Goal: Information Seeking & Learning: Find contact information

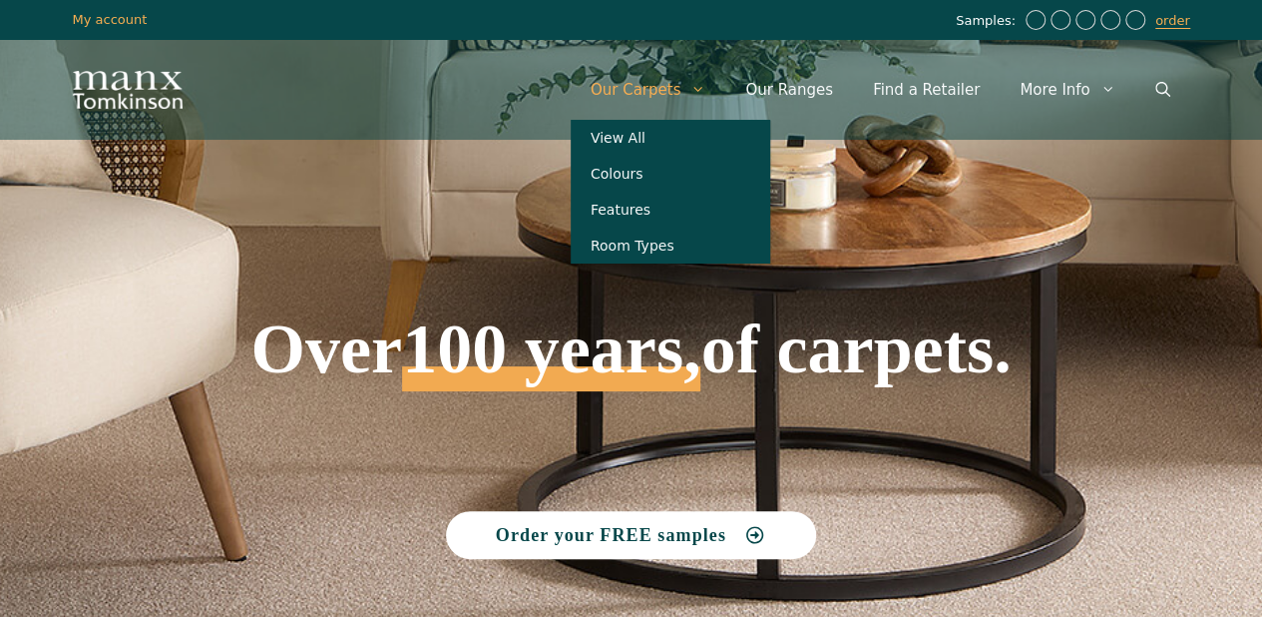
click at [707, 81] on link "Our Carpets" at bounding box center [649, 90] width 156 height 60
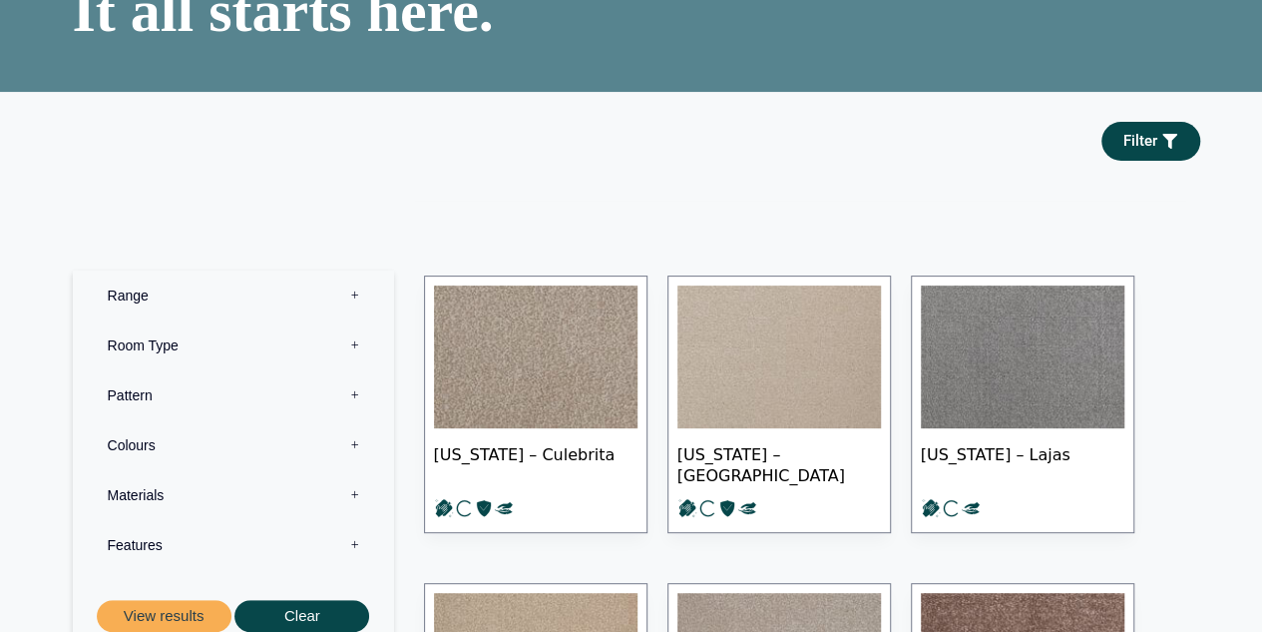
scroll to position [399, 0]
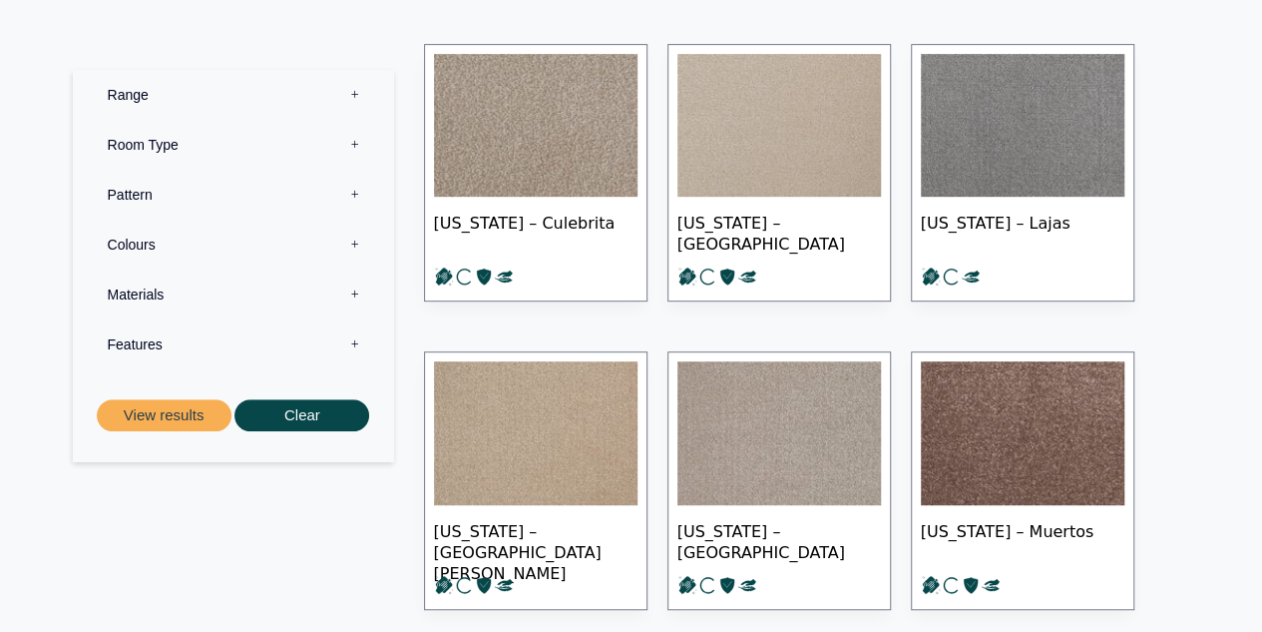
click at [275, 288] on label "Materials 0" at bounding box center [233, 294] width 291 height 50
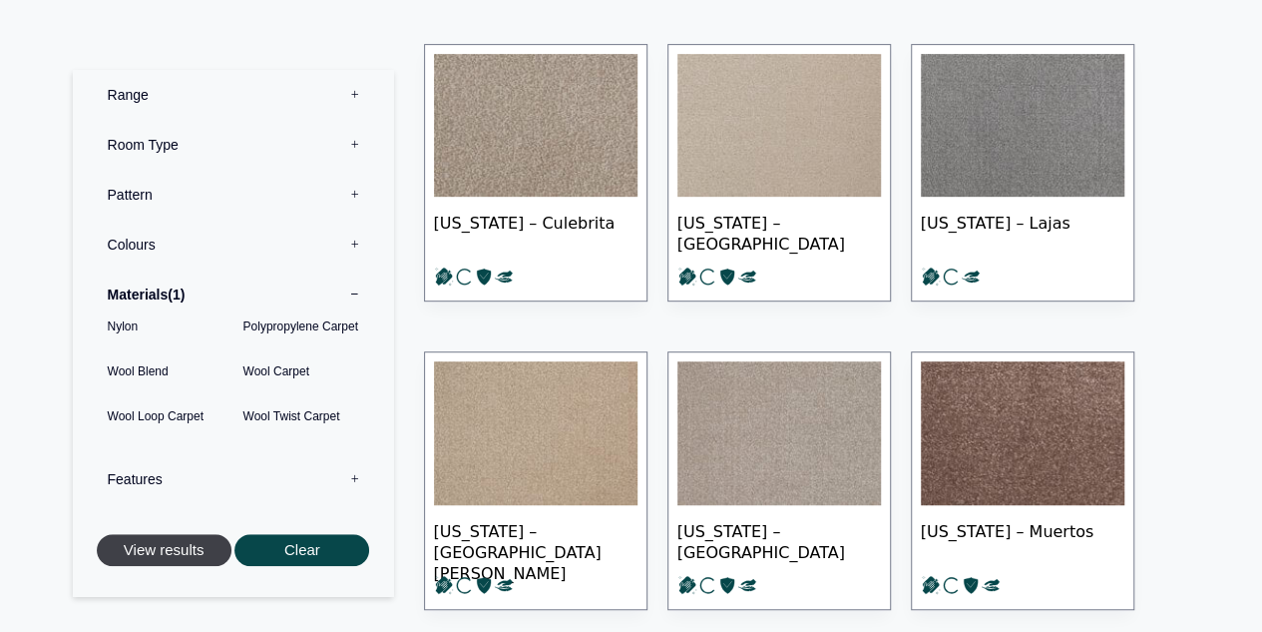
click at [179, 555] on button "View results" at bounding box center [164, 550] width 135 height 33
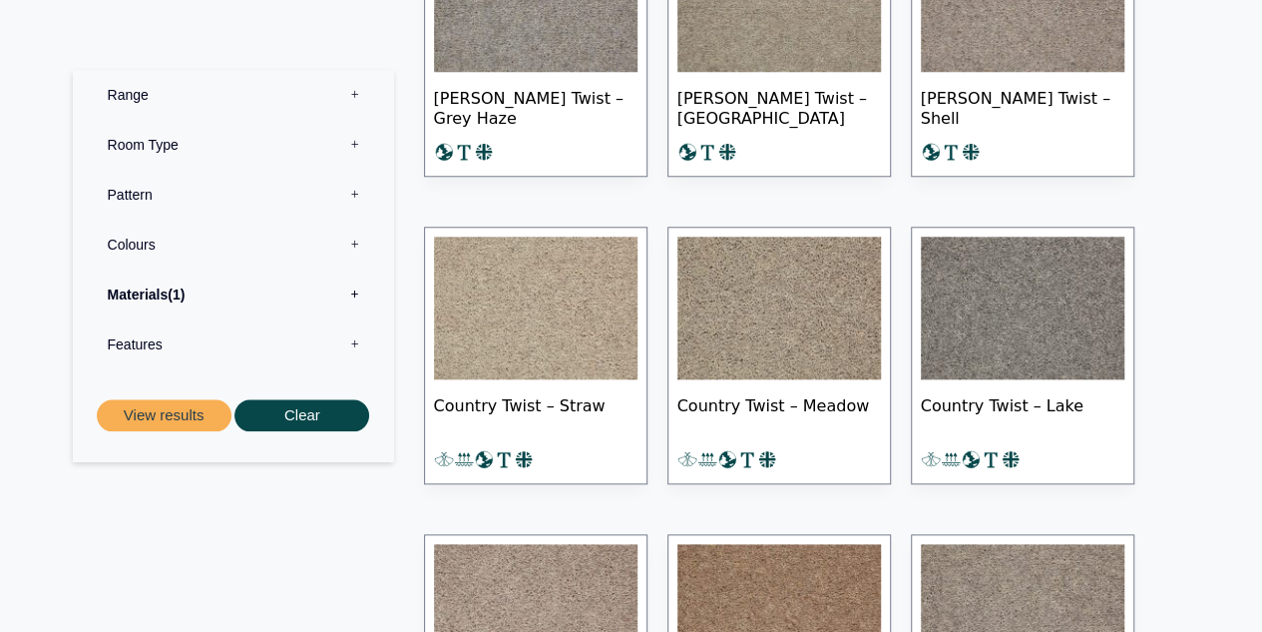
scroll to position [8480, 0]
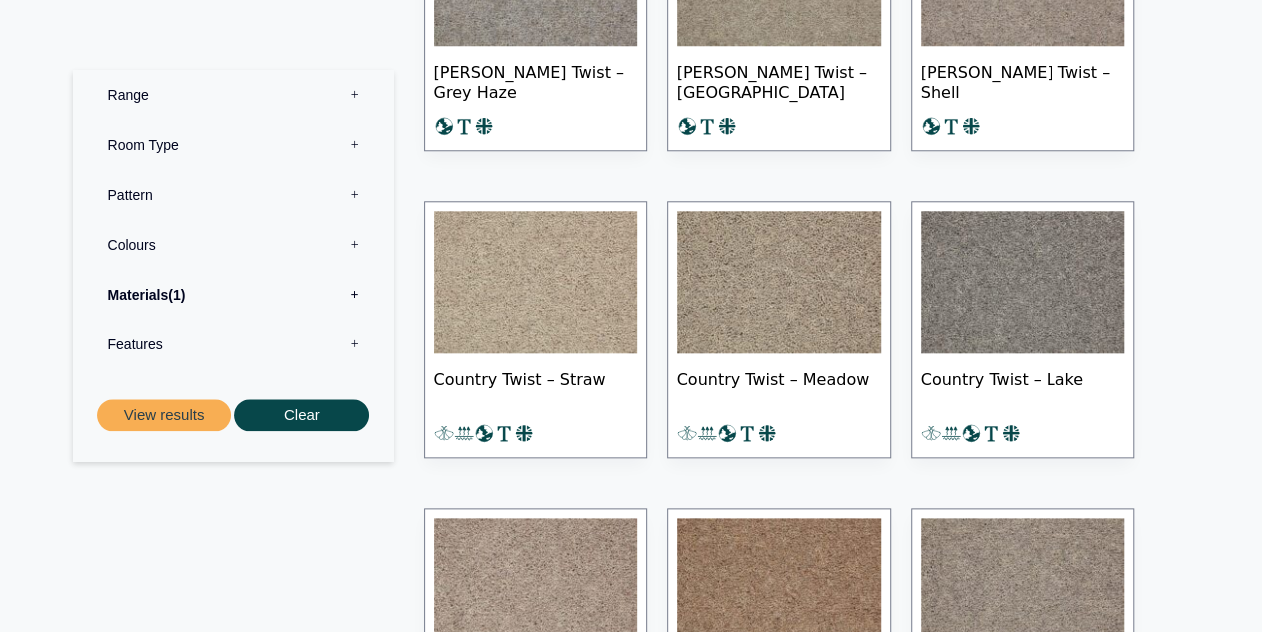
click at [493, 357] on span "Country Twist – Straw" at bounding box center [536, 388] width 204 height 70
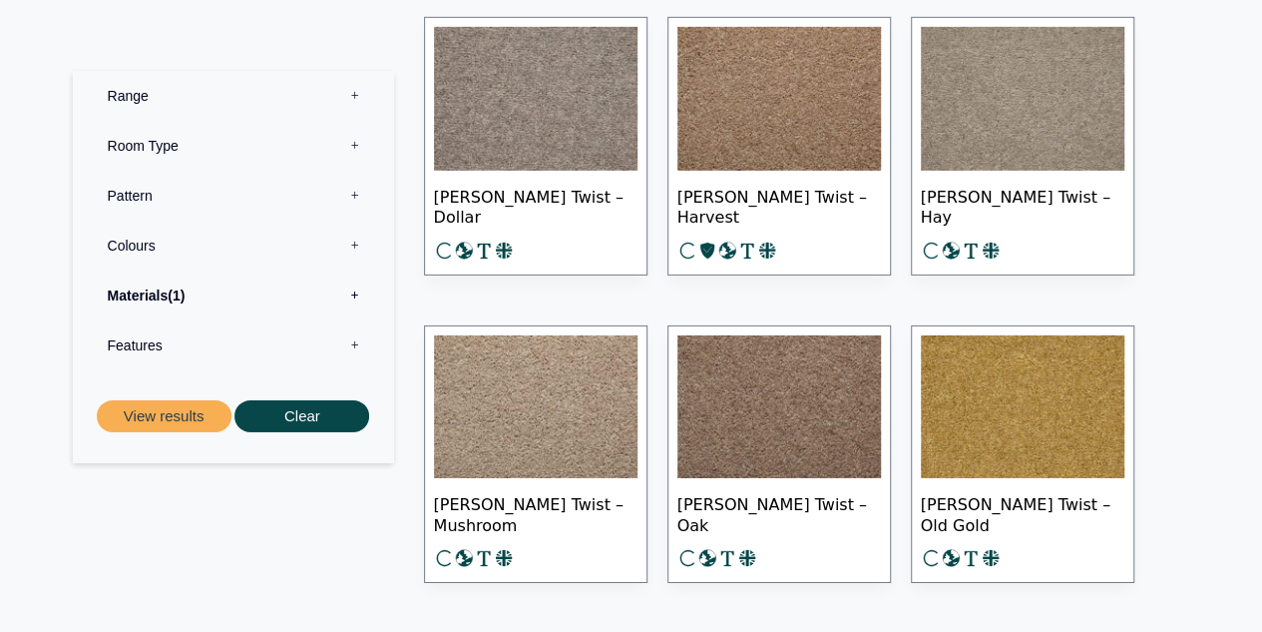
scroll to position [3093, 0]
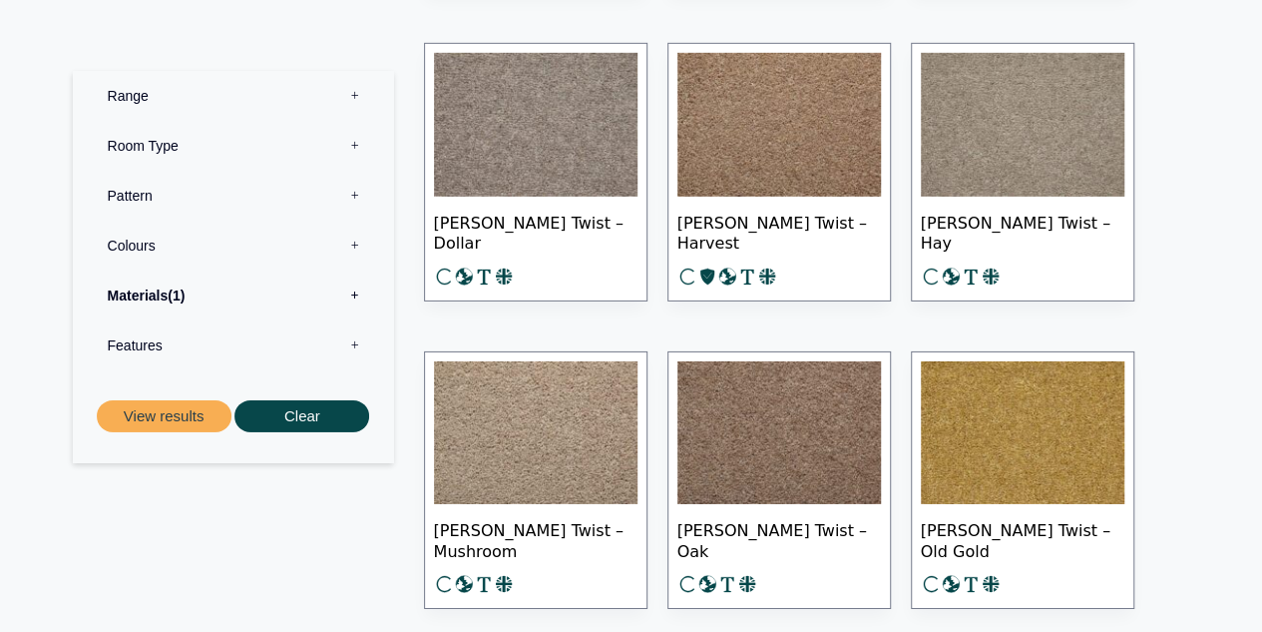
click at [535, 420] on img at bounding box center [536, 433] width 204 height 144
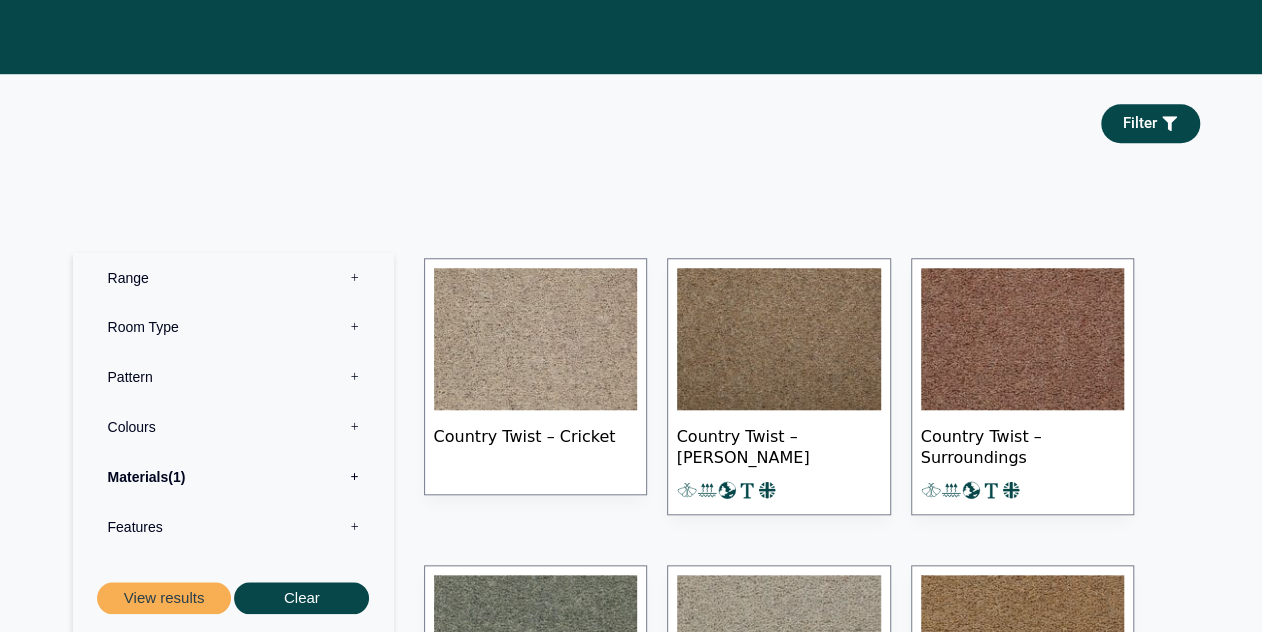
scroll to position [698, 0]
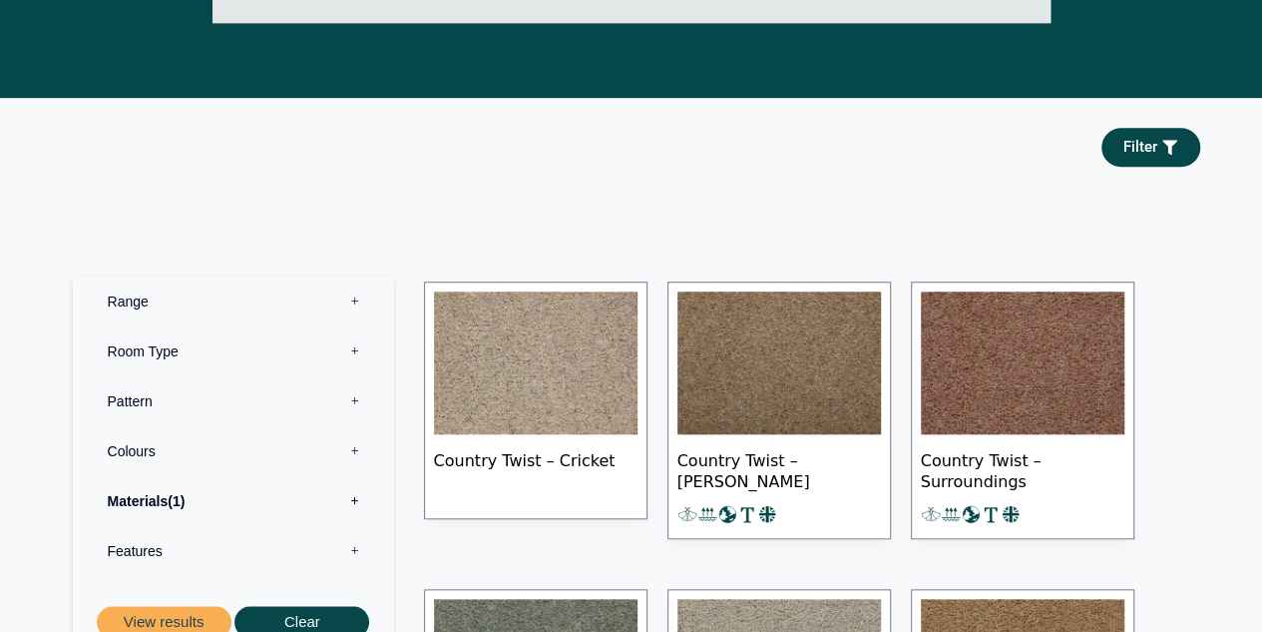
click at [549, 291] on img at bounding box center [536, 363] width 204 height 144
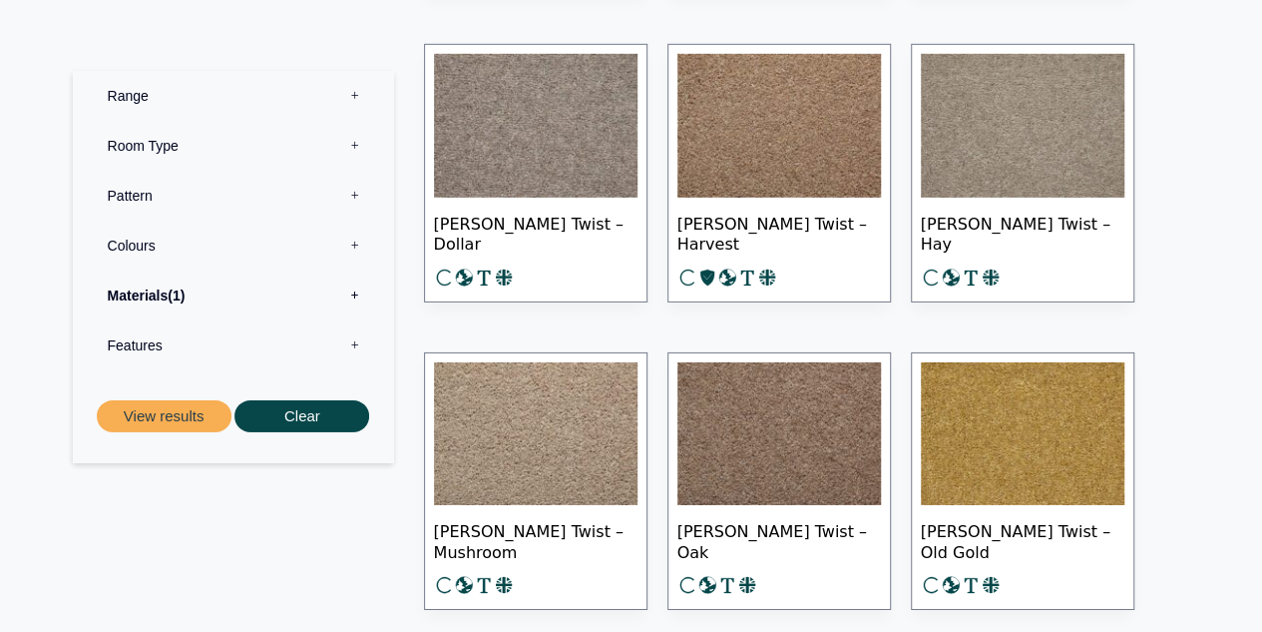
scroll to position [3093, 0]
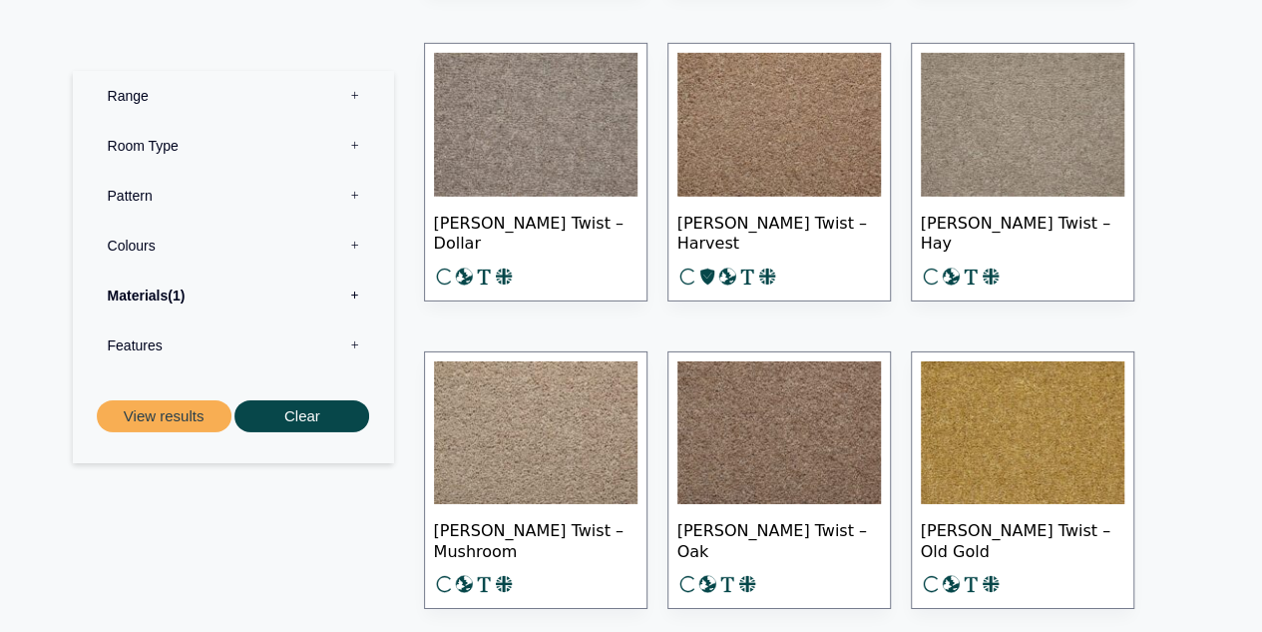
click at [469, 408] on img at bounding box center [536, 433] width 204 height 144
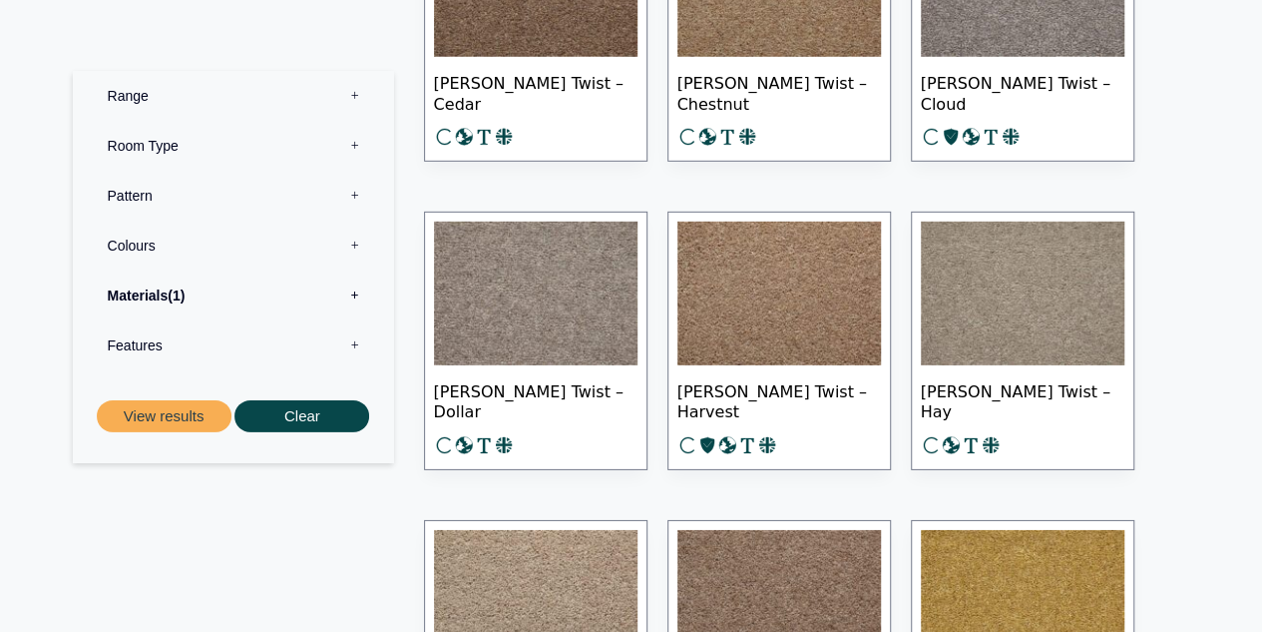
scroll to position [2893, 0]
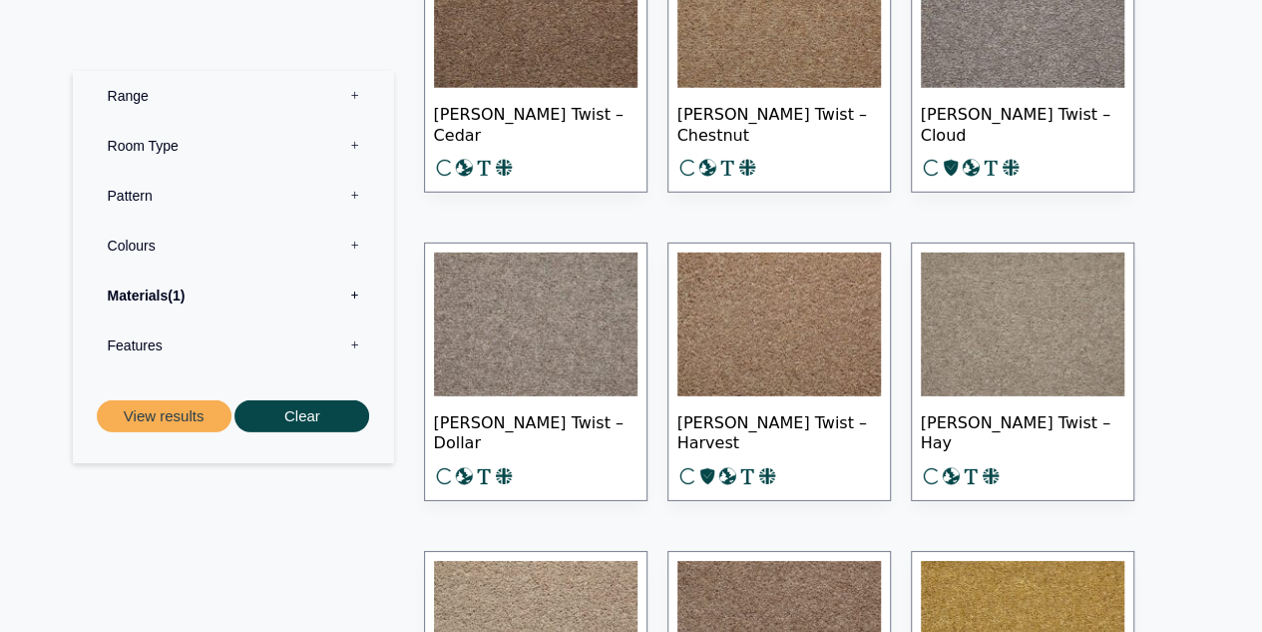
click at [337, 346] on label "Features 0" at bounding box center [233, 344] width 291 height 50
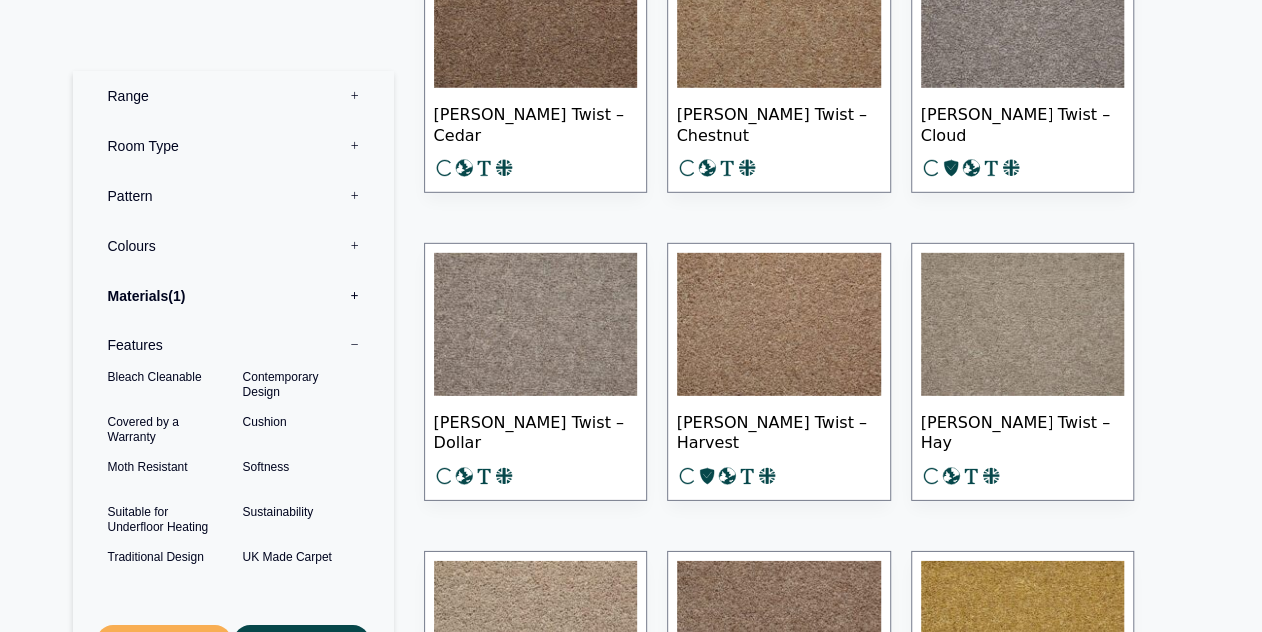
click at [348, 342] on label "Features 0" at bounding box center [233, 344] width 291 height 50
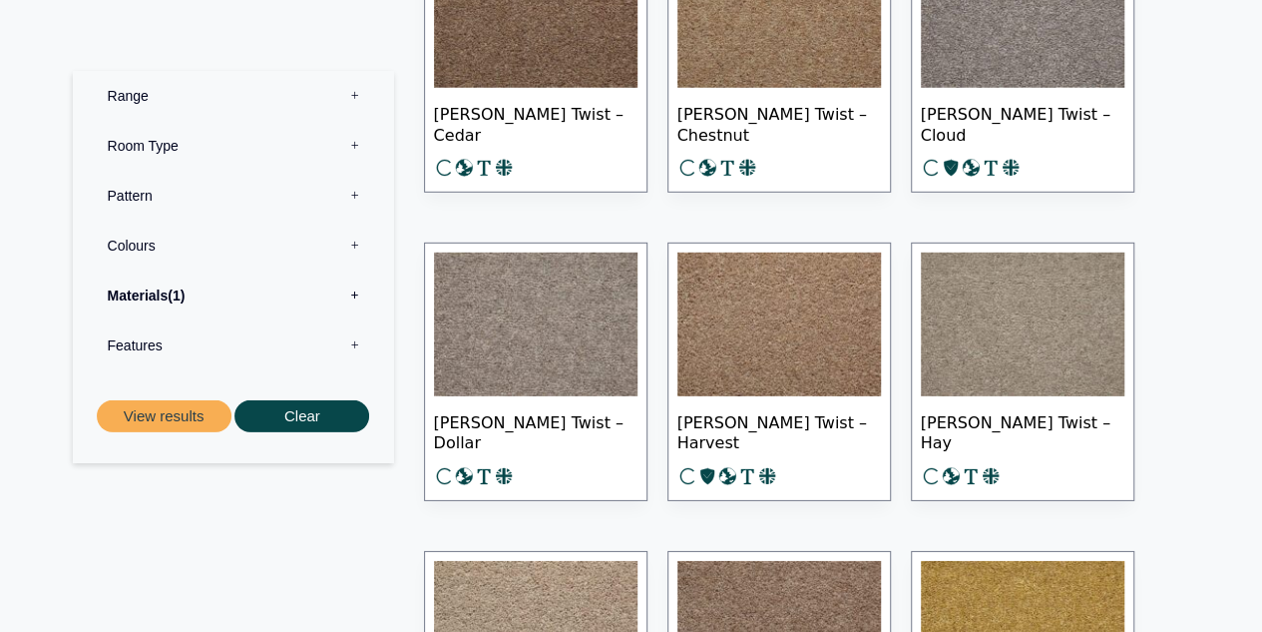
click at [345, 240] on label "Colours 0" at bounding box center [233, 244] width 291 height 50
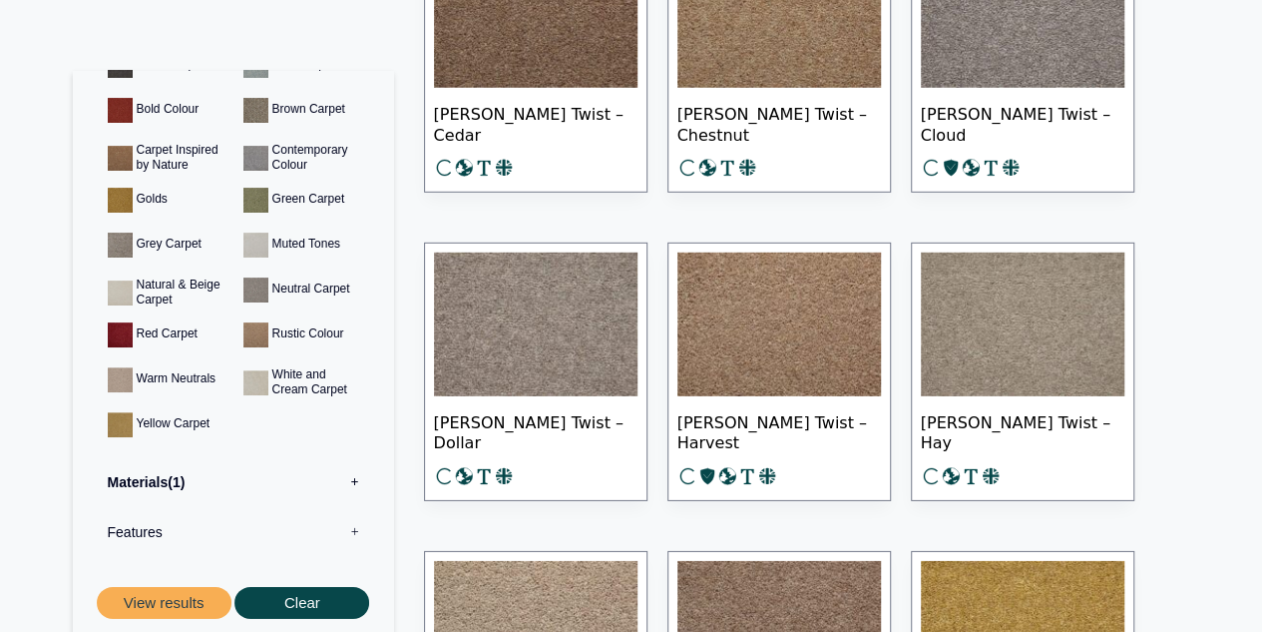
scroll to position [228, 0]
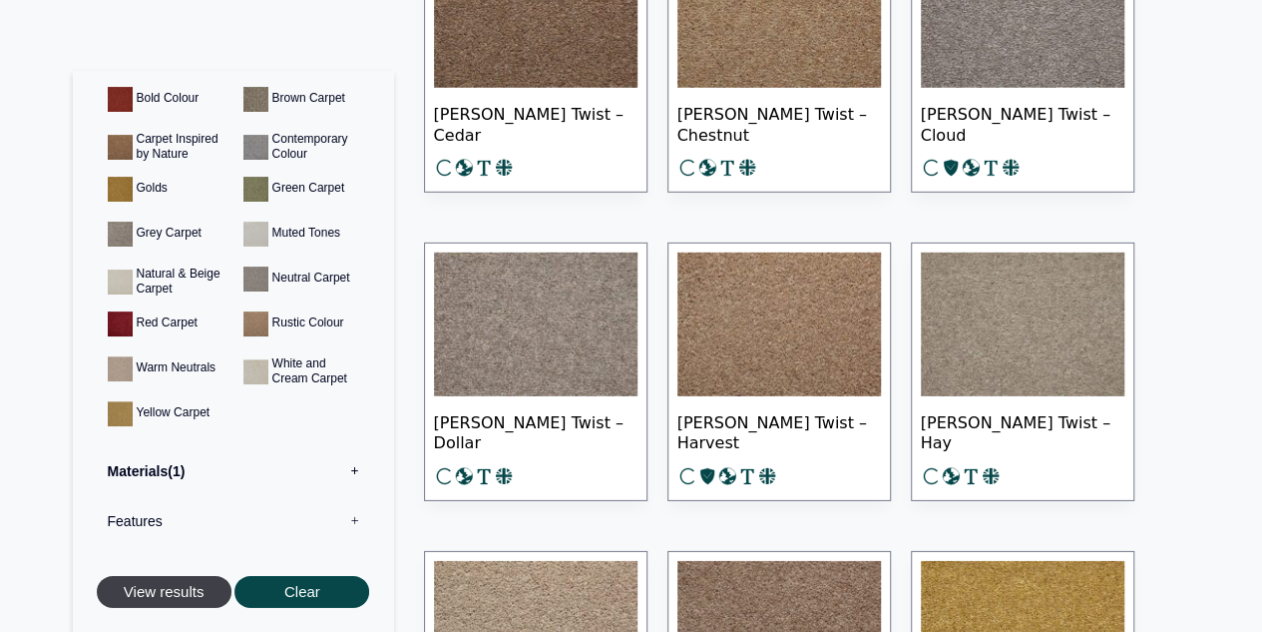
click at [173, 598] on button "View results" at bounding box center [164, 591] width 135 height 33
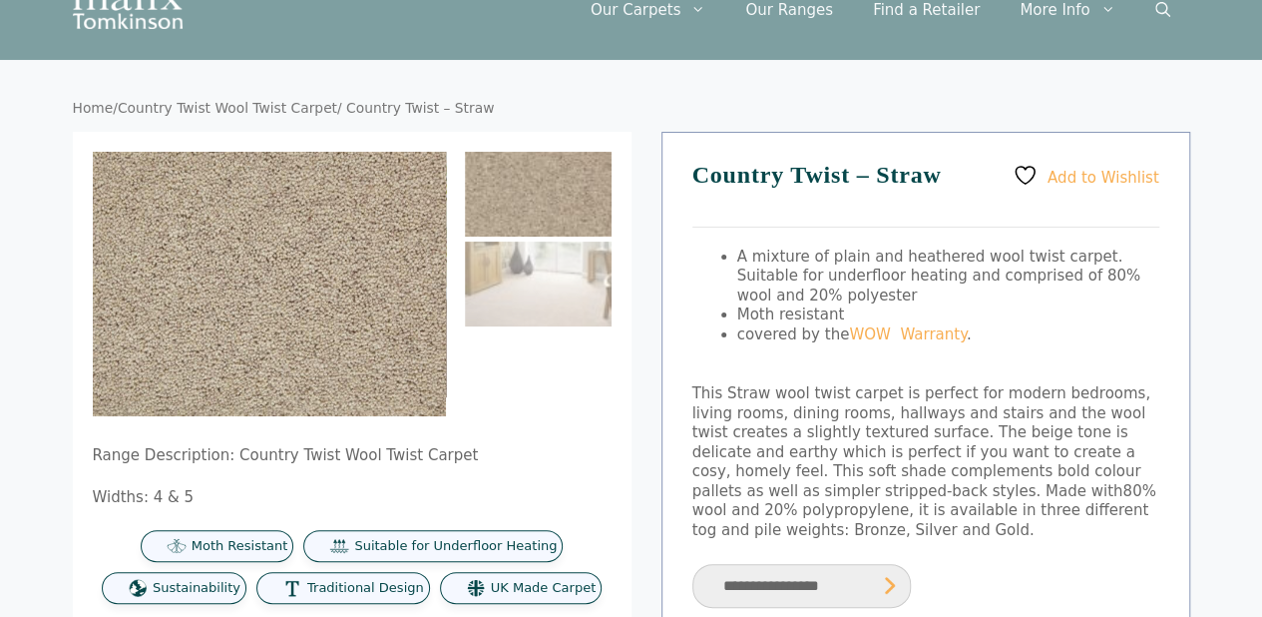
scroll to position [100, 0]
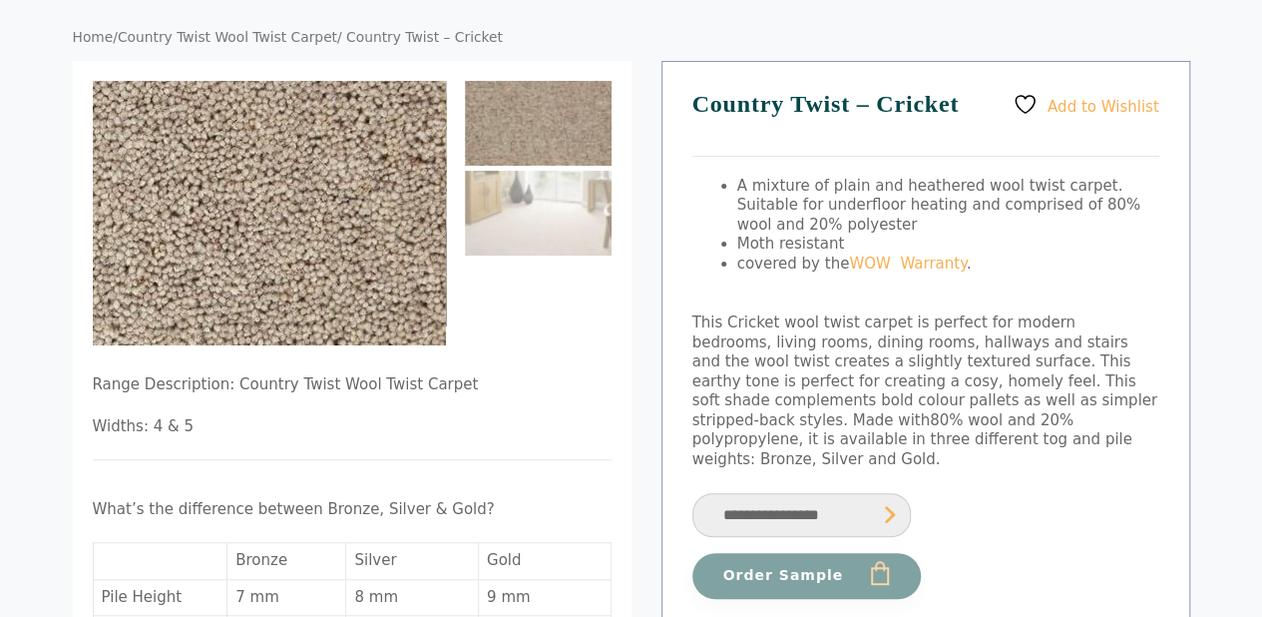
scroll to position [200, 0]
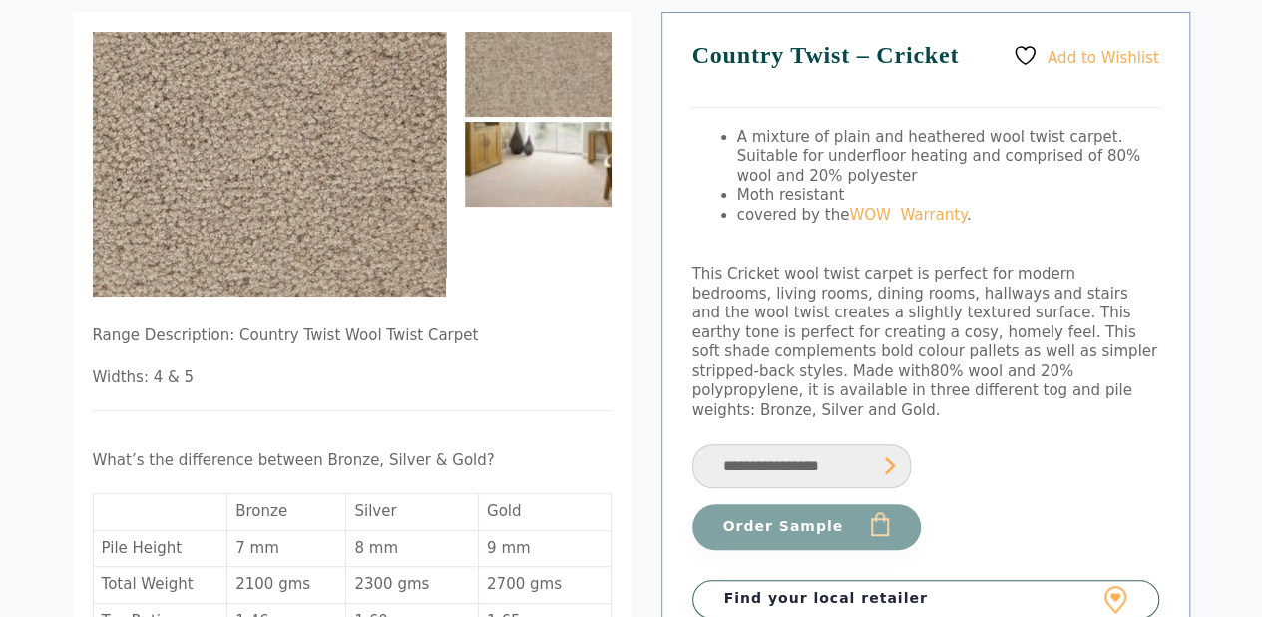
click at [536, 168] on img at bounding box center [538, 164] width 147 height 85
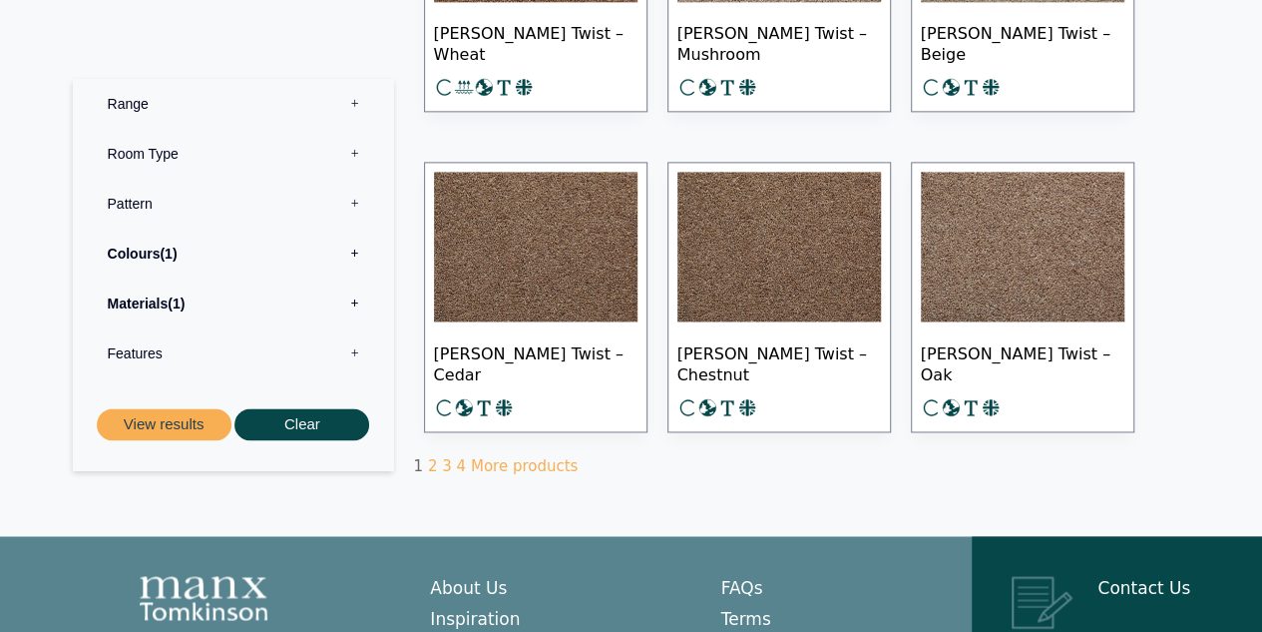
scroll to position [1397, 0]
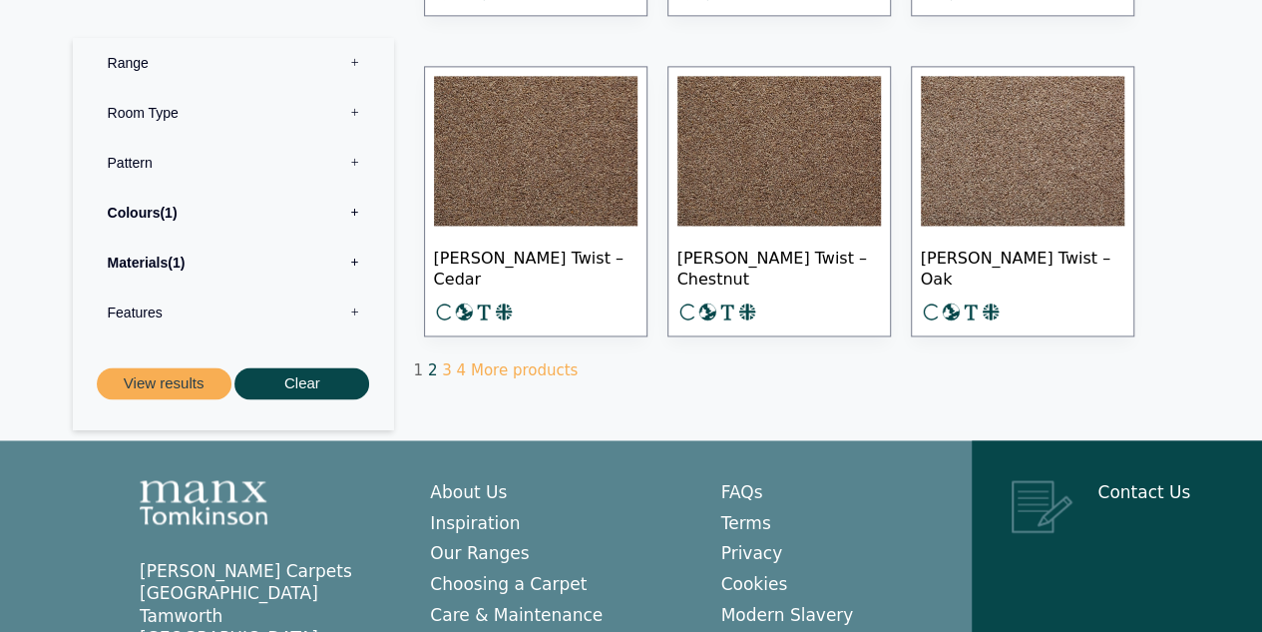
click at [429, 363] on link "2" at bounding box center [433, 370] width 10 height 18
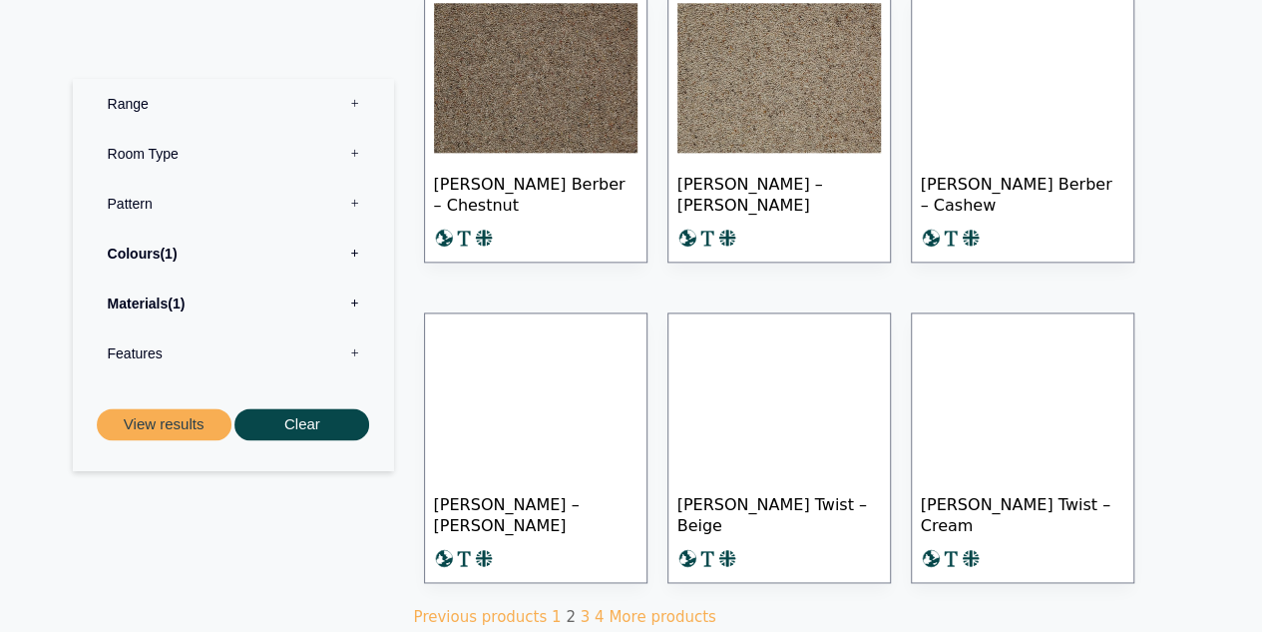
scroll to position [1197, 0]
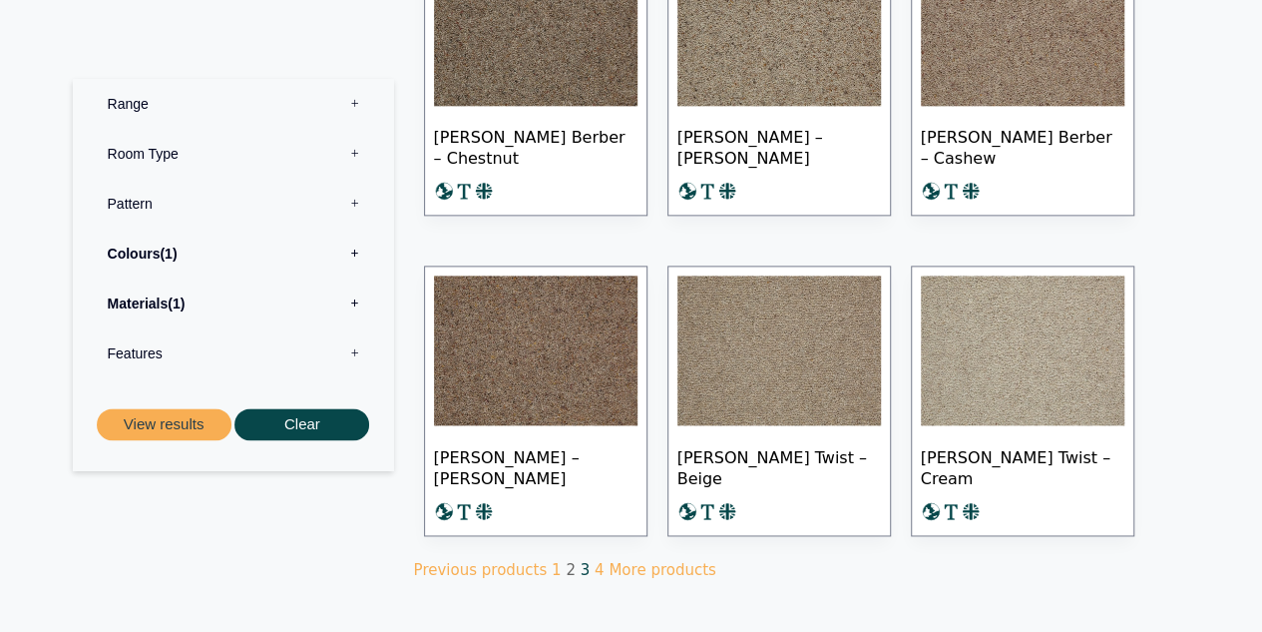
click at [581, 562] on link "3" at bounding box center [586, 570] width 10 height 18
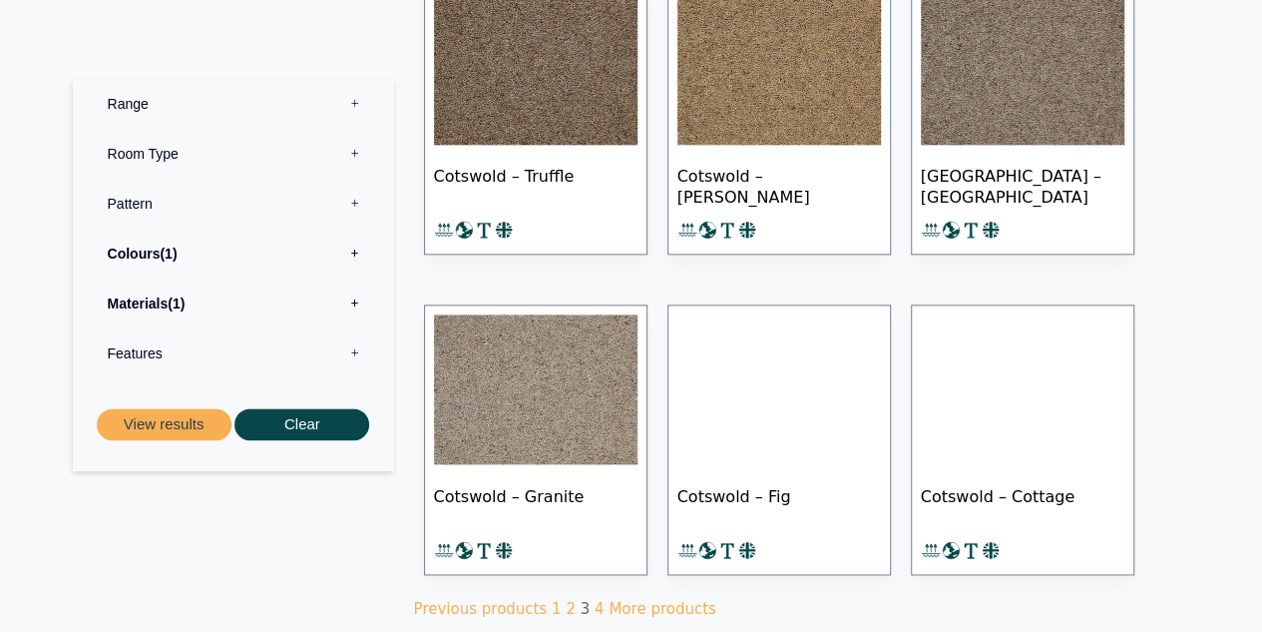
scroll to position [998, 0]
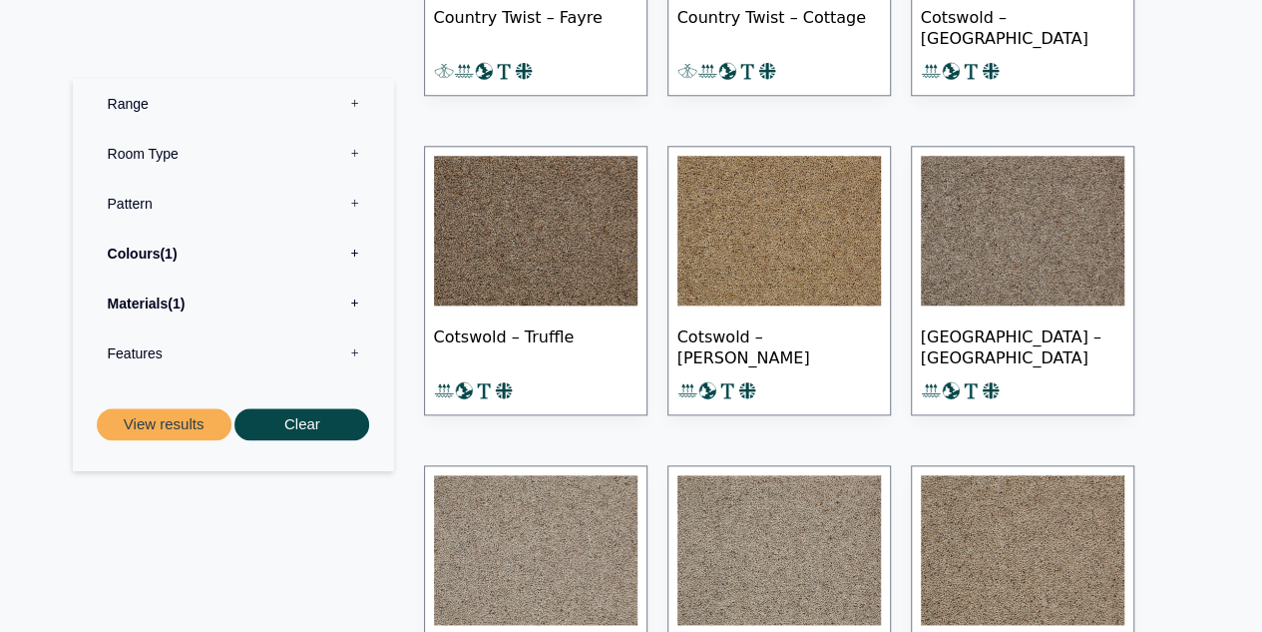
click at [1078, 250] on img at bounding box center [1023, 231] width 204 height 150
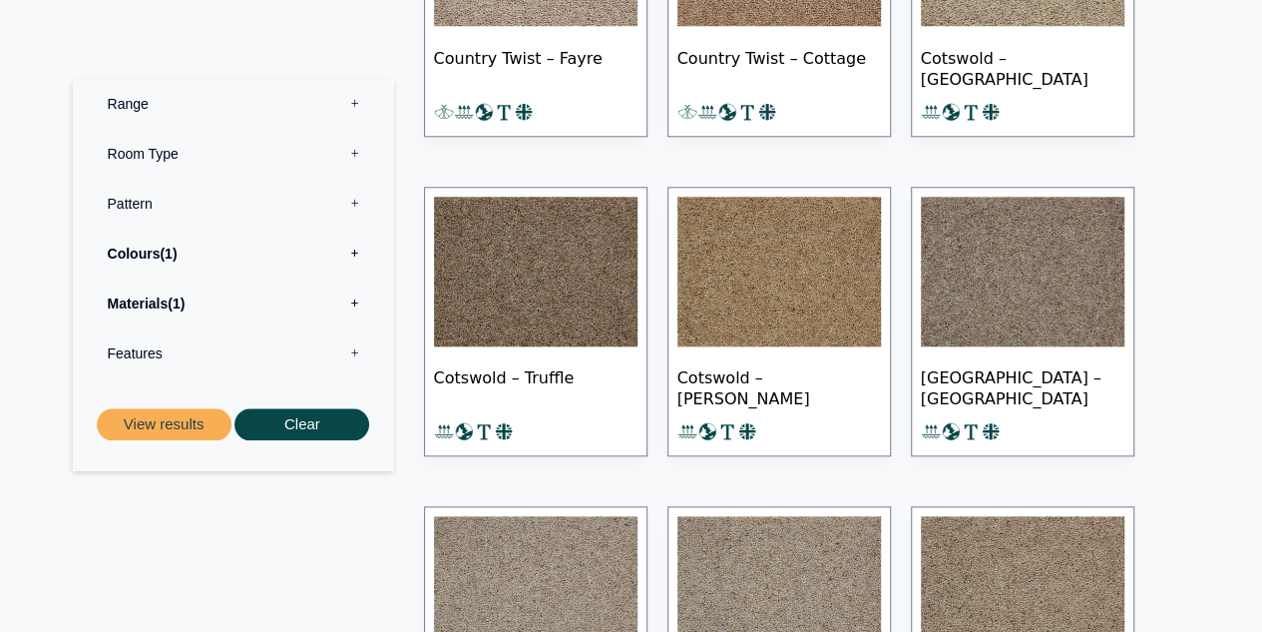
scroll to position [898, 0]
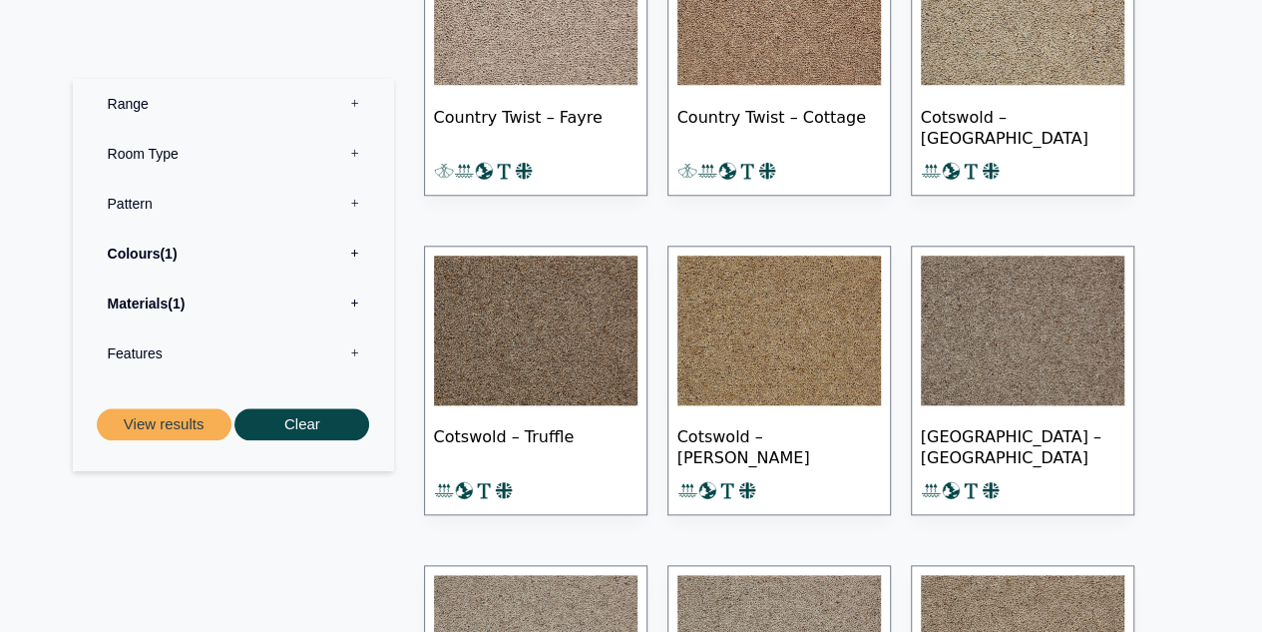
click at [1011, 56] on img at bounding box center [1023, 10] width 204 height 150
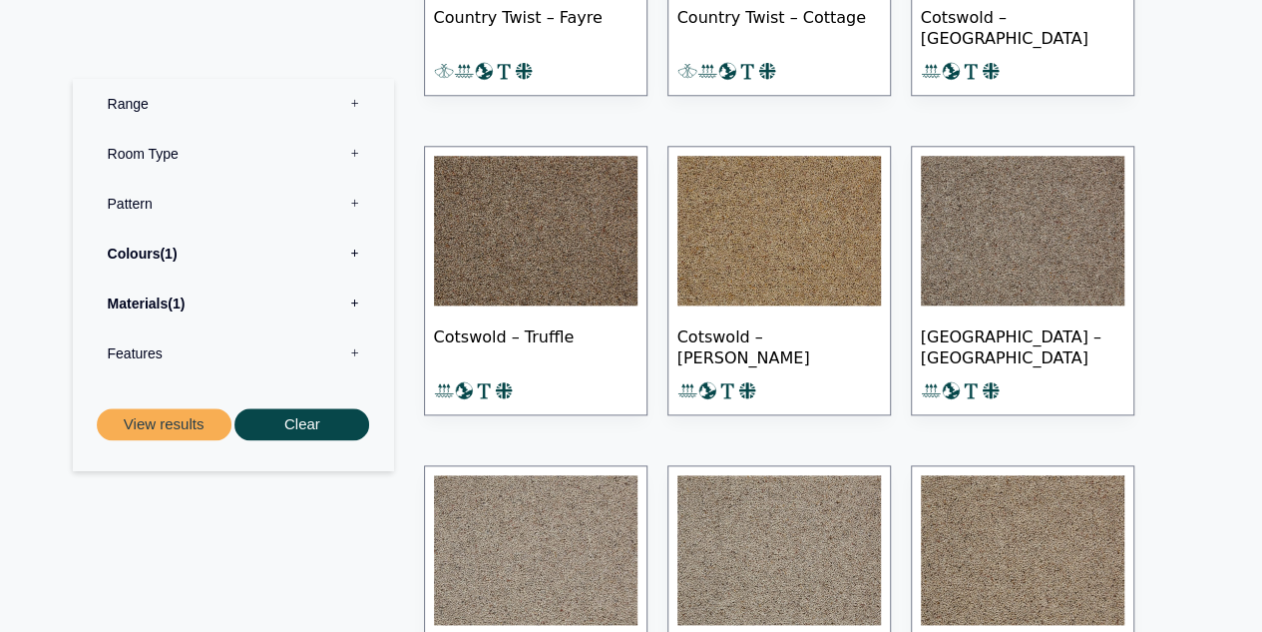
scroll to position [998, 0]
click at [806, 216] on img at bounding box center [779, 231] width 204 height 150
click at [582, 242] on img at bounding box center [536, 231] width 204 height 150
click at [996, 274] on img at bounding box center [1023, 231] width 204 height 150
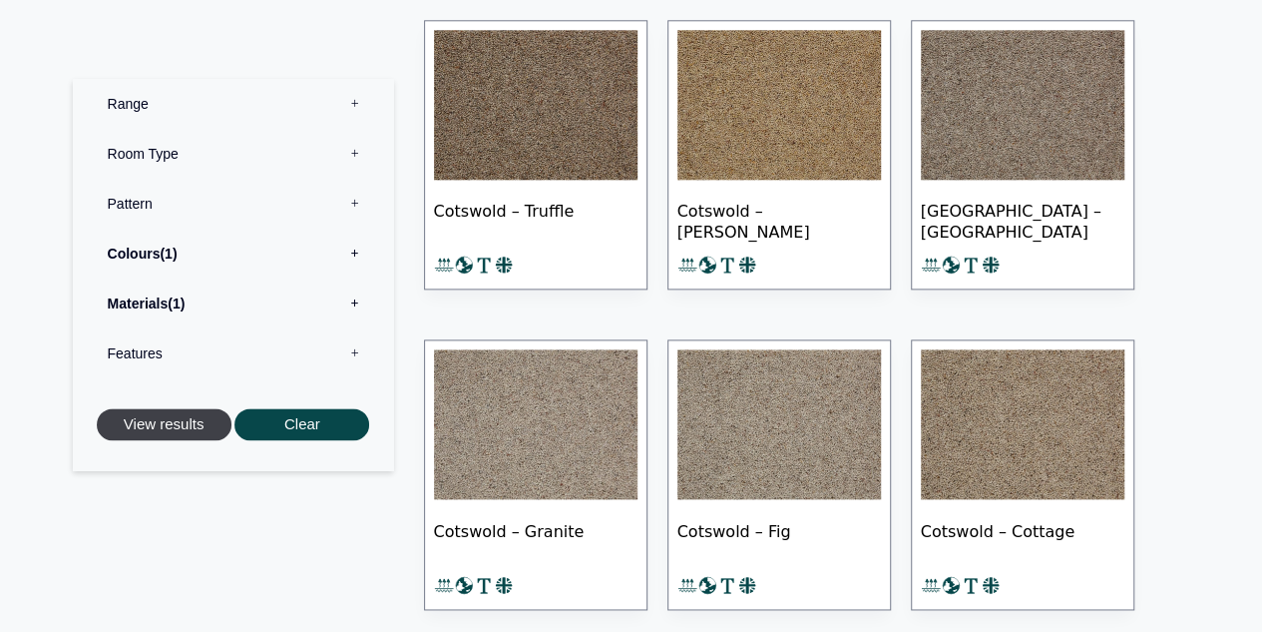
scroll to position [1297, 0]
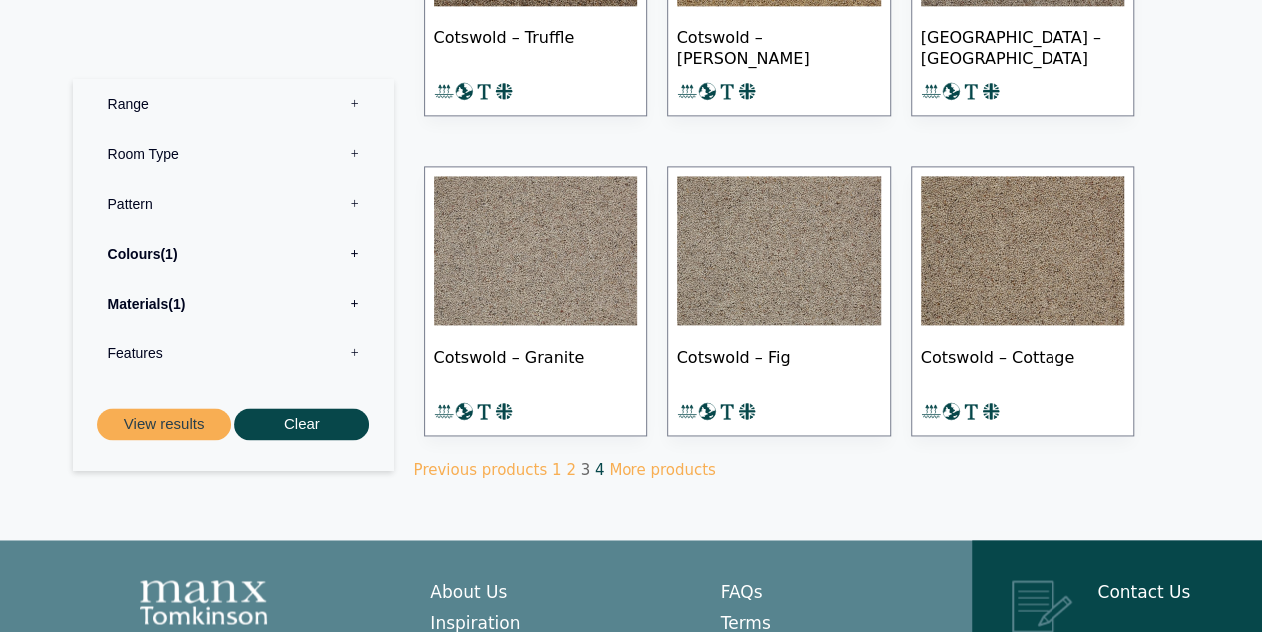
click at [595, 463] on link "4" at bounding box center [600, 470] width 10 height 18
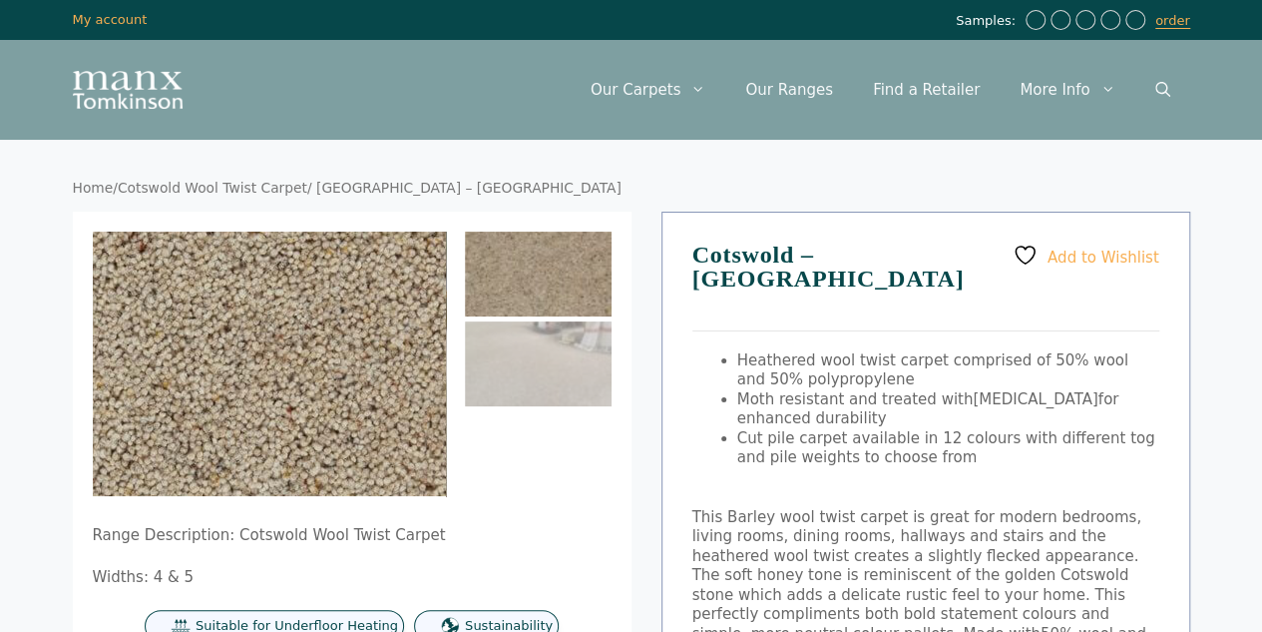
click at [279, 337] on img at bounding box center [251, 394] width 798 height 599
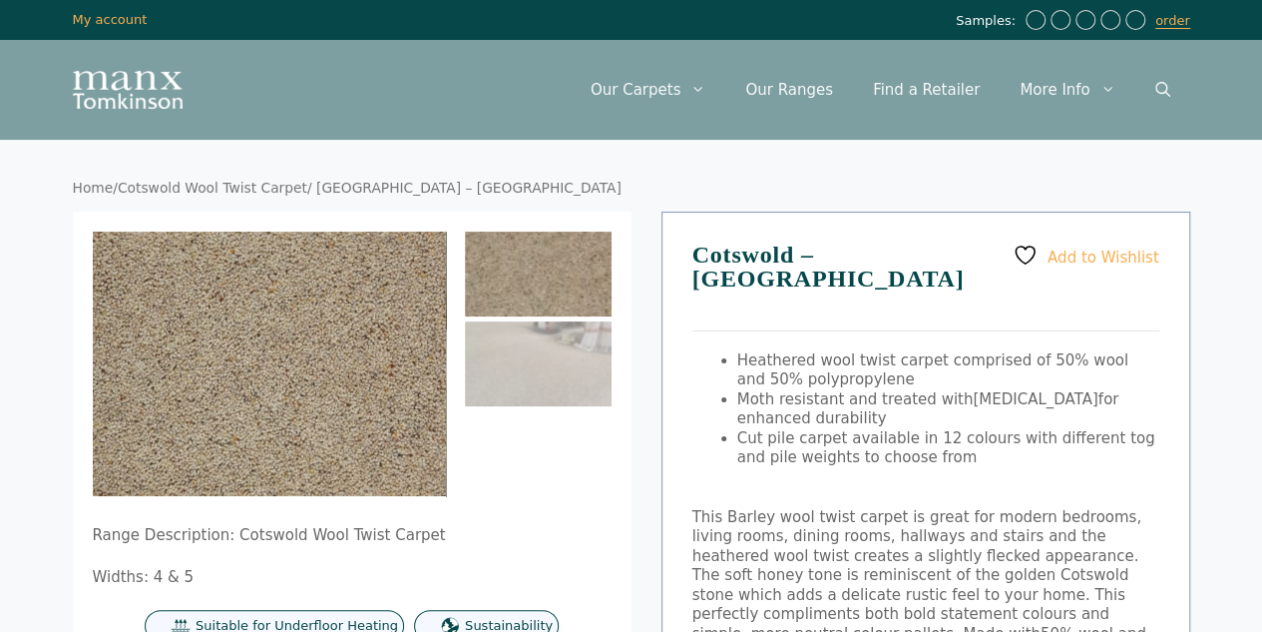
click at [520, 277] on img at bounding box center [538, 273] width 147 height 85
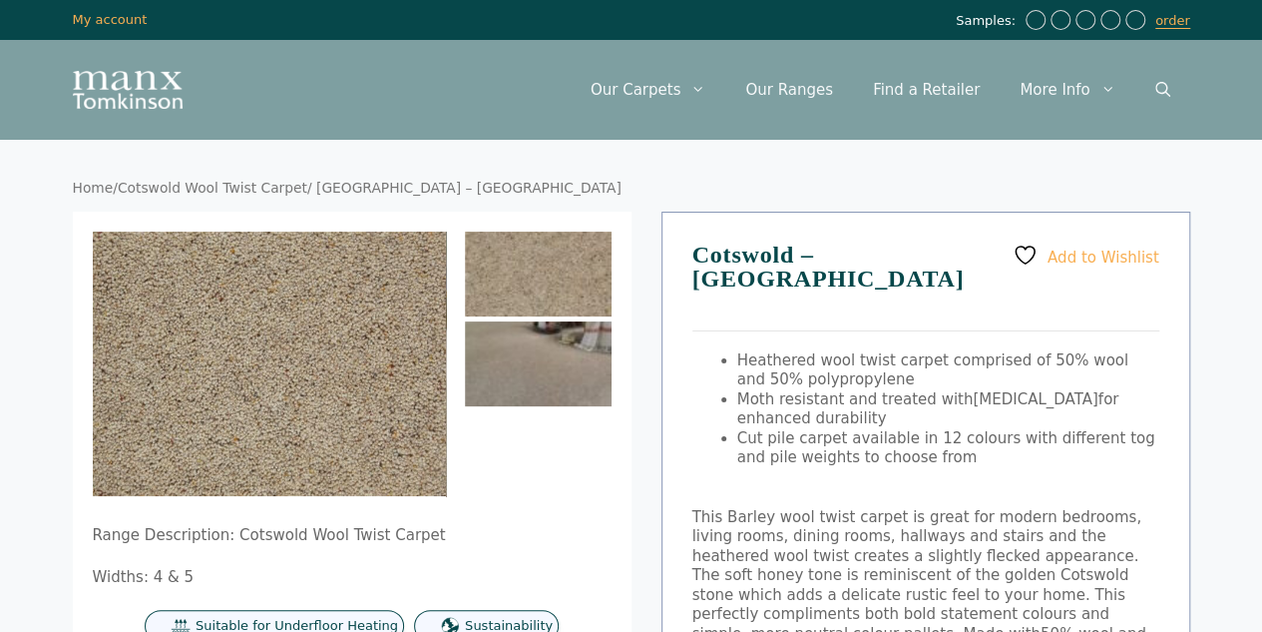
click at [543, 376] on img at bounding box center [538, 363] width 147 height 85
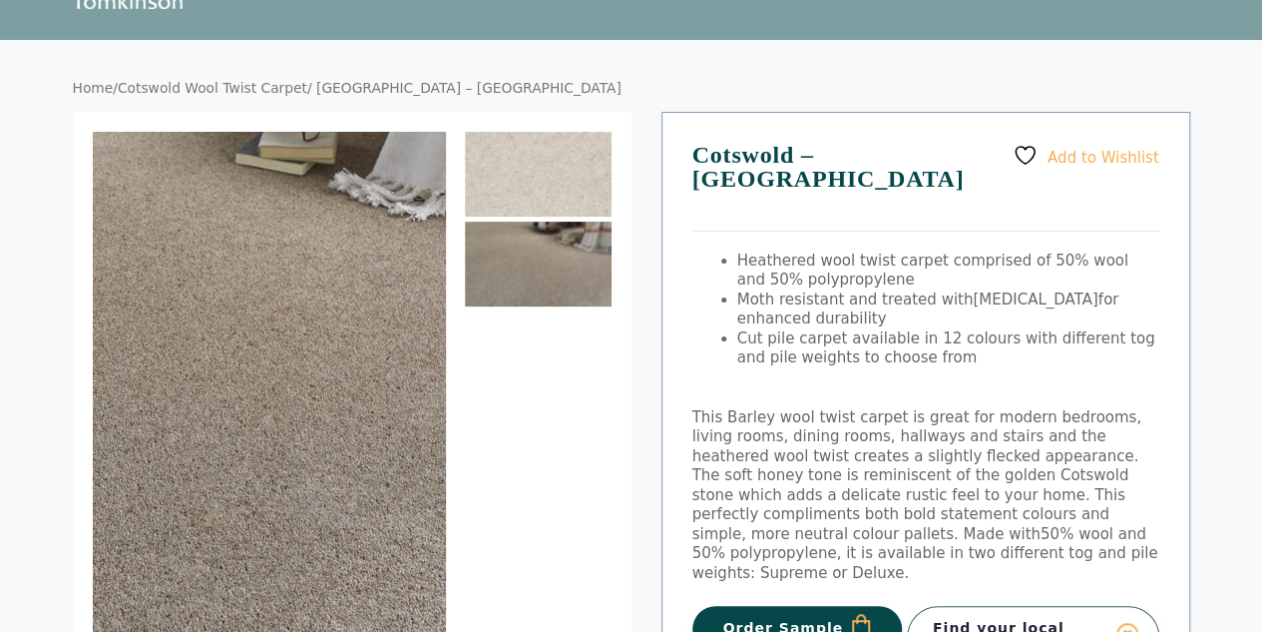
scroll to position [100, 0]
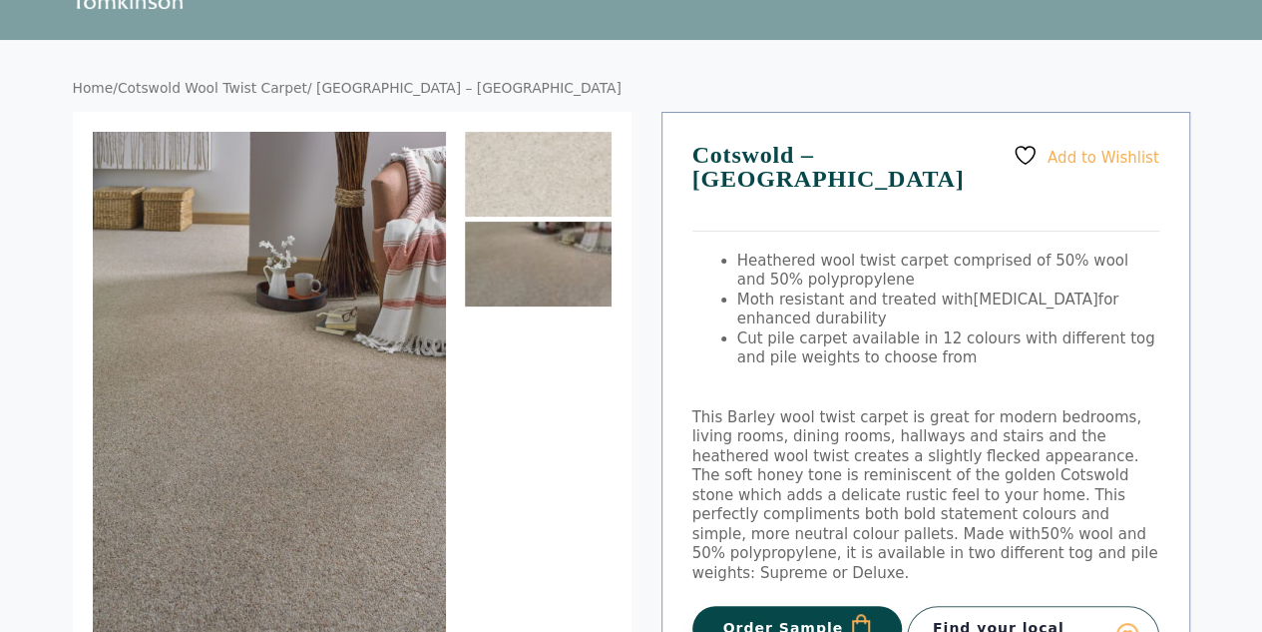
click at [569, 262] on img at bounding box center [538, 263] width 147 height 85
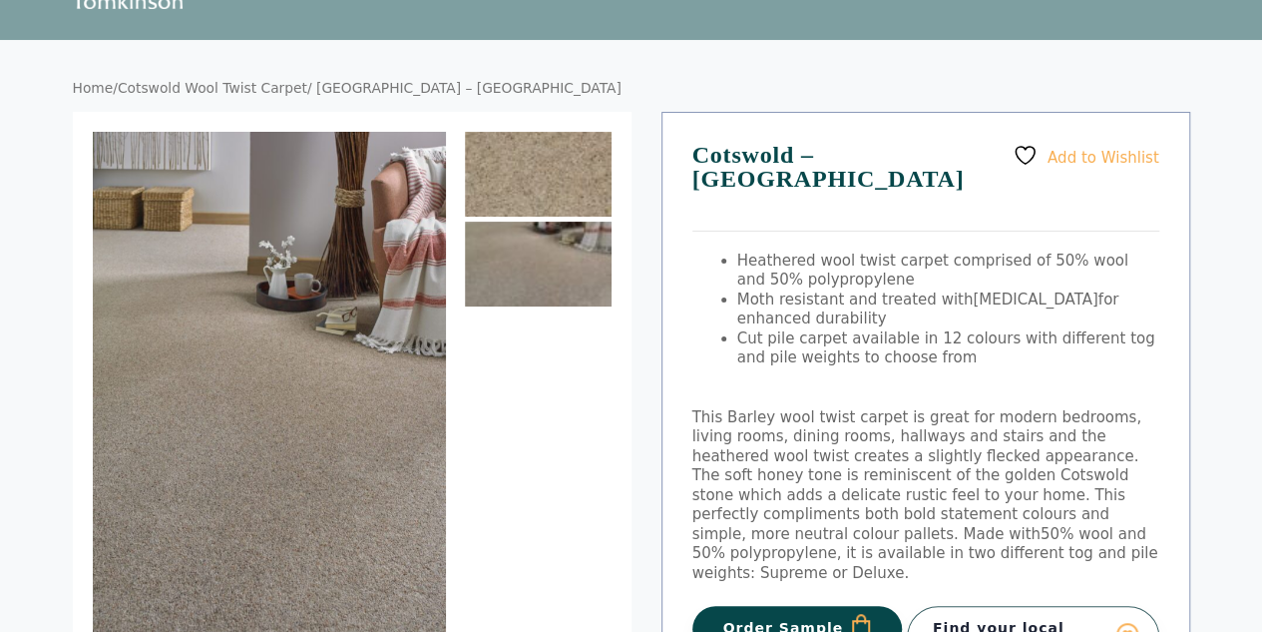
click at [517, 192] on img at bounding box center [538, 174] width 147 height 85
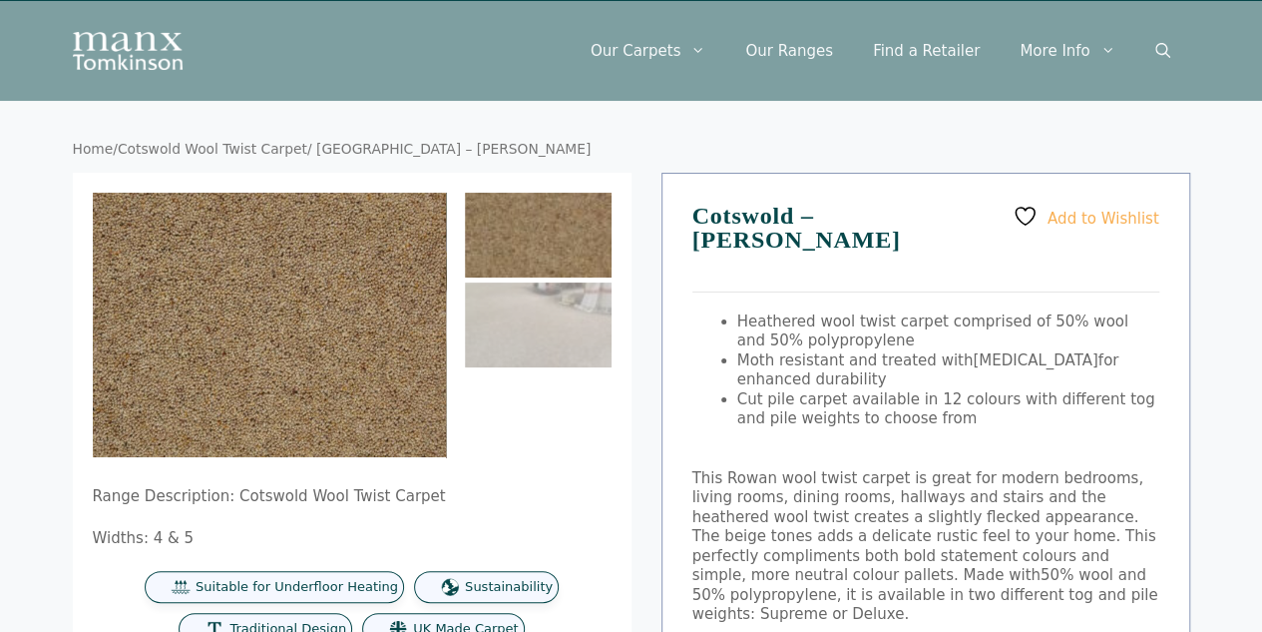
scroll to position [100, 0]
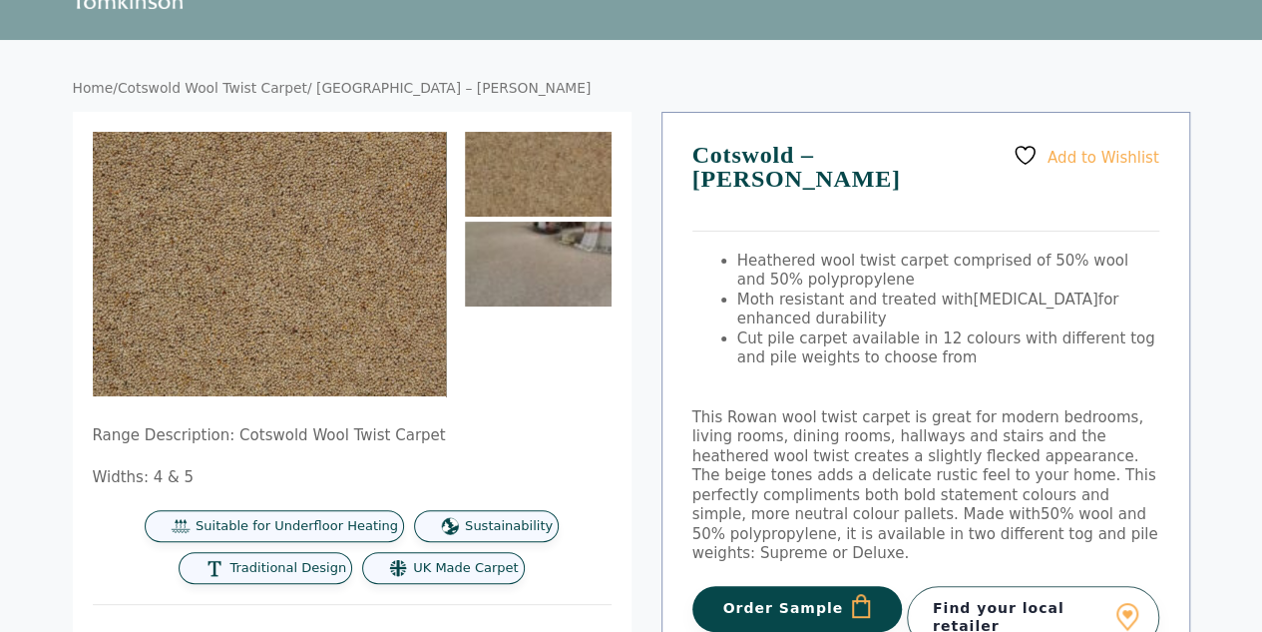
click at [515, 294] on img at bounding box center [538, 263] width 147 height 85
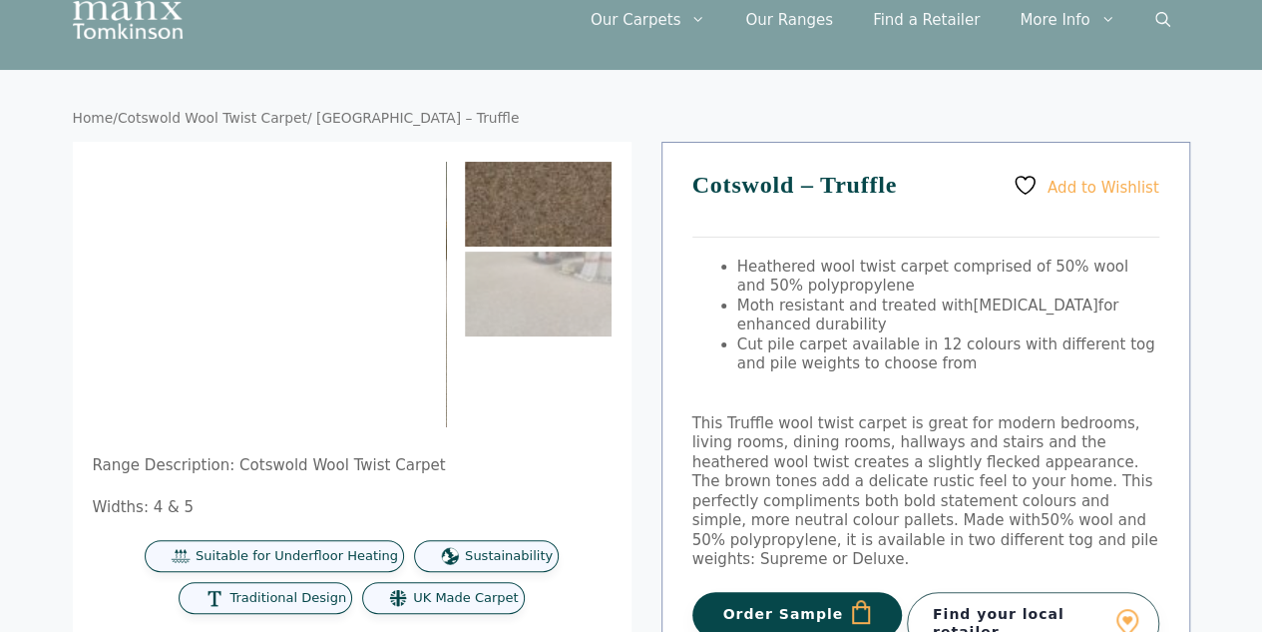
scroll to position [200, 0]
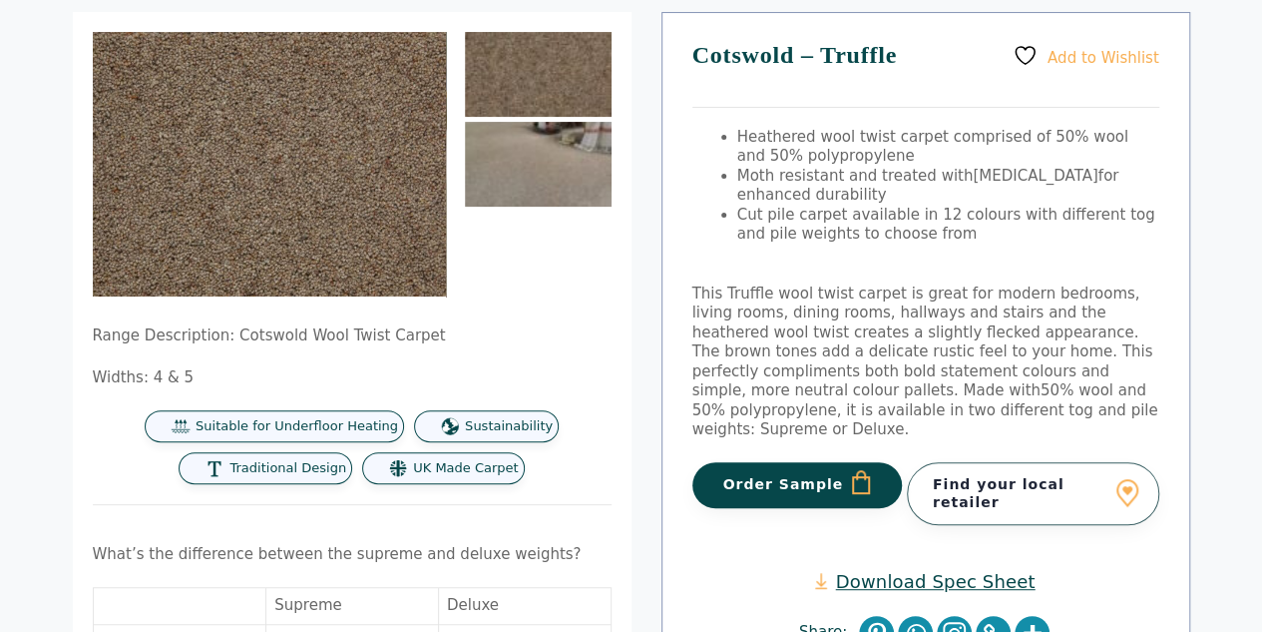
click at [533, 183] on img at bounding box center [538, 164] width 147 height 85
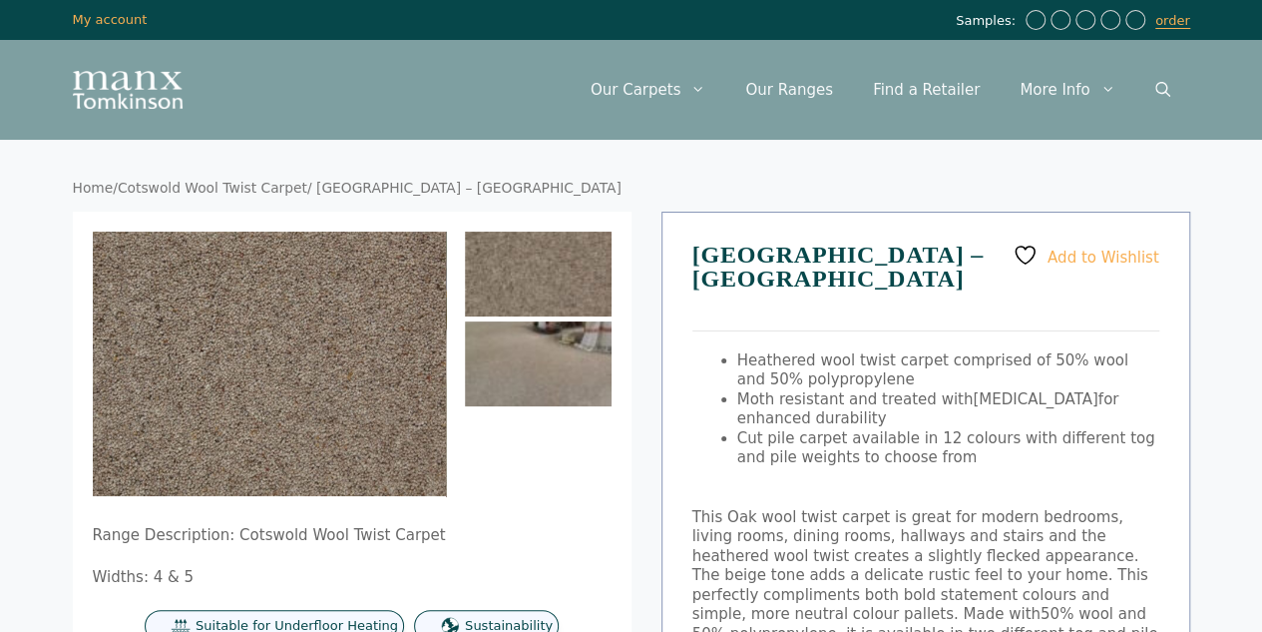
click at [518, 374] on img at bounding box center [538, 363] width 147 height 85
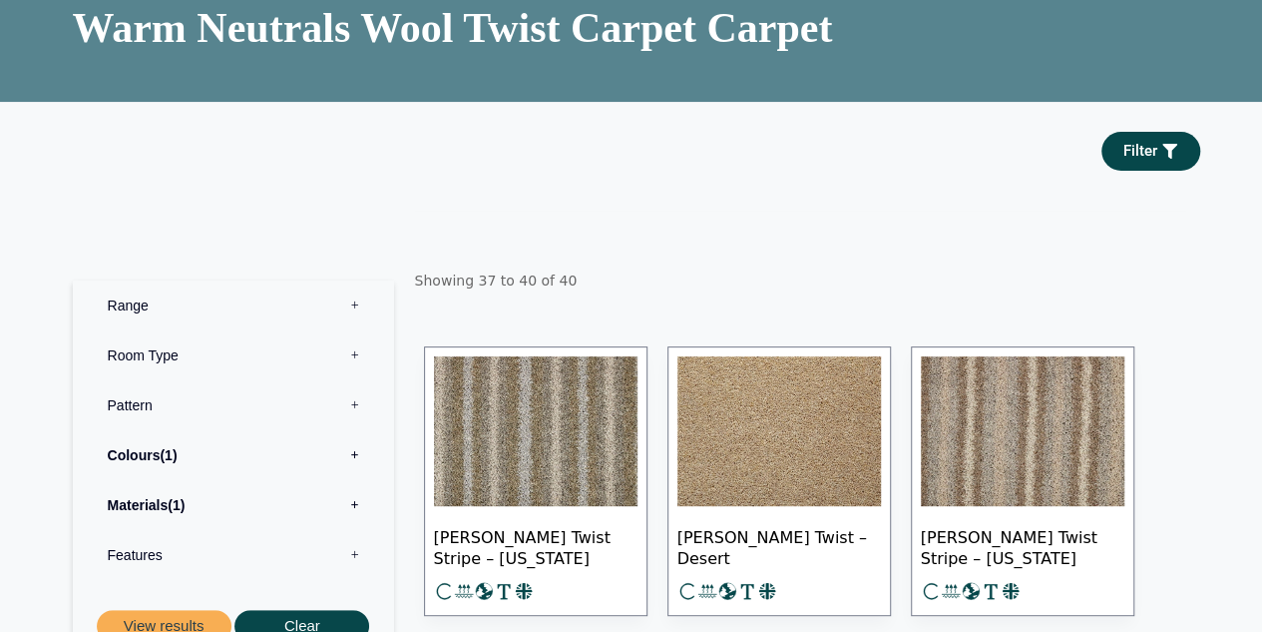
scroll to position [299, 0]
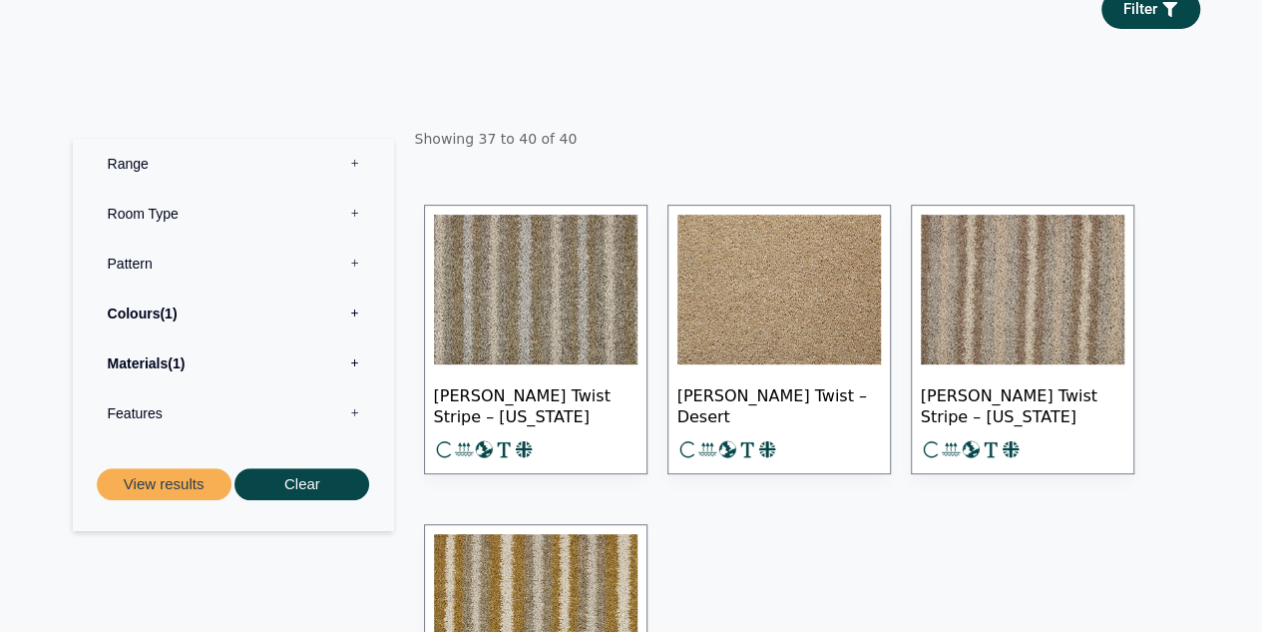
click at [782, 271] on img at bounding box center [779, 290] width 204 height 150
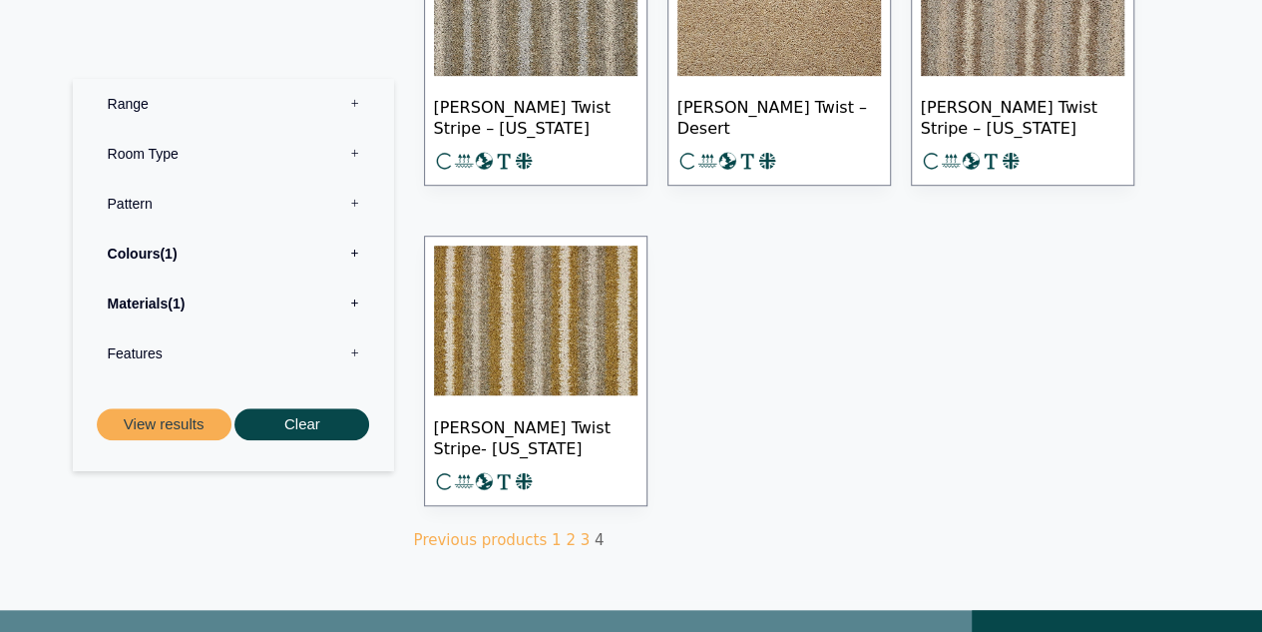
scroll to position [698, 0]
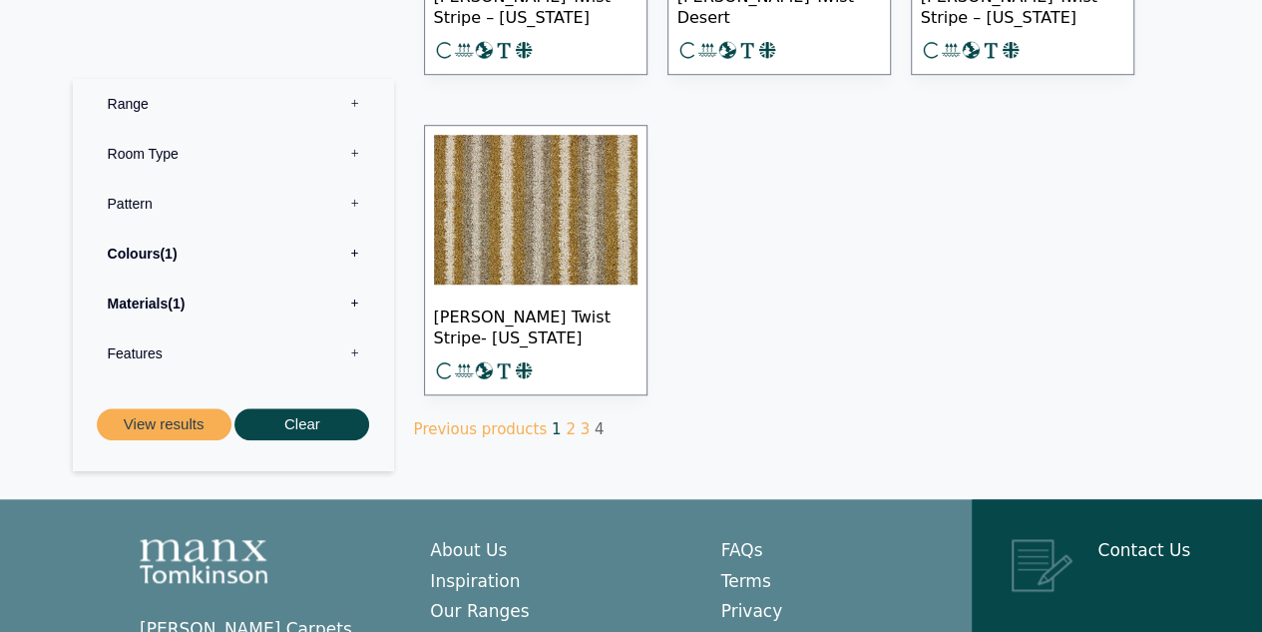
click at [552, 420] on link "1" at bounding box center [557, 429] width 10 height 18
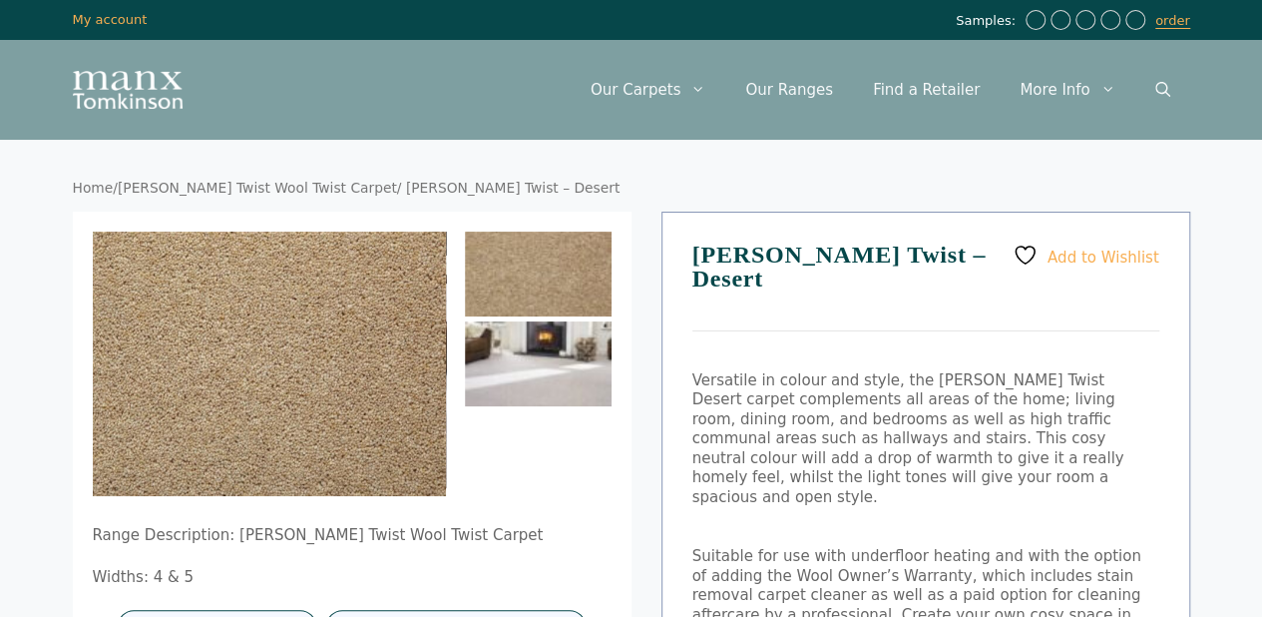
click at [568, 350] on img at bounding box center [538, 363] width 147 height 85
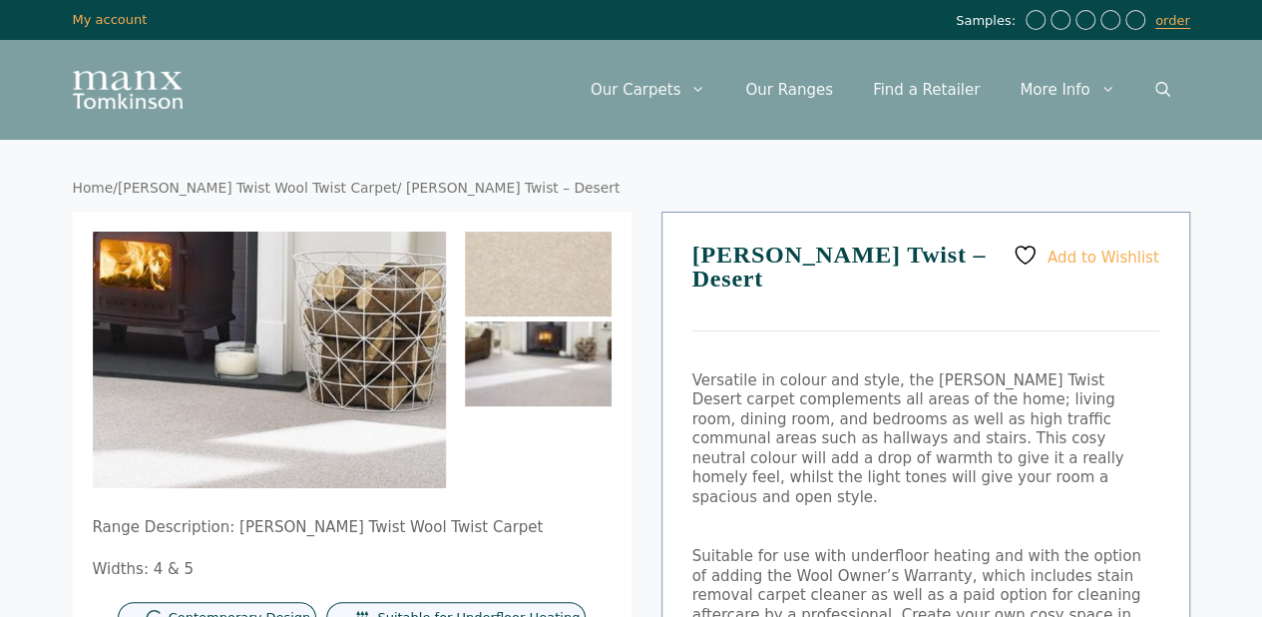
click at [343, 333] on img at bounding box center [92, 422] width 1192 height 867
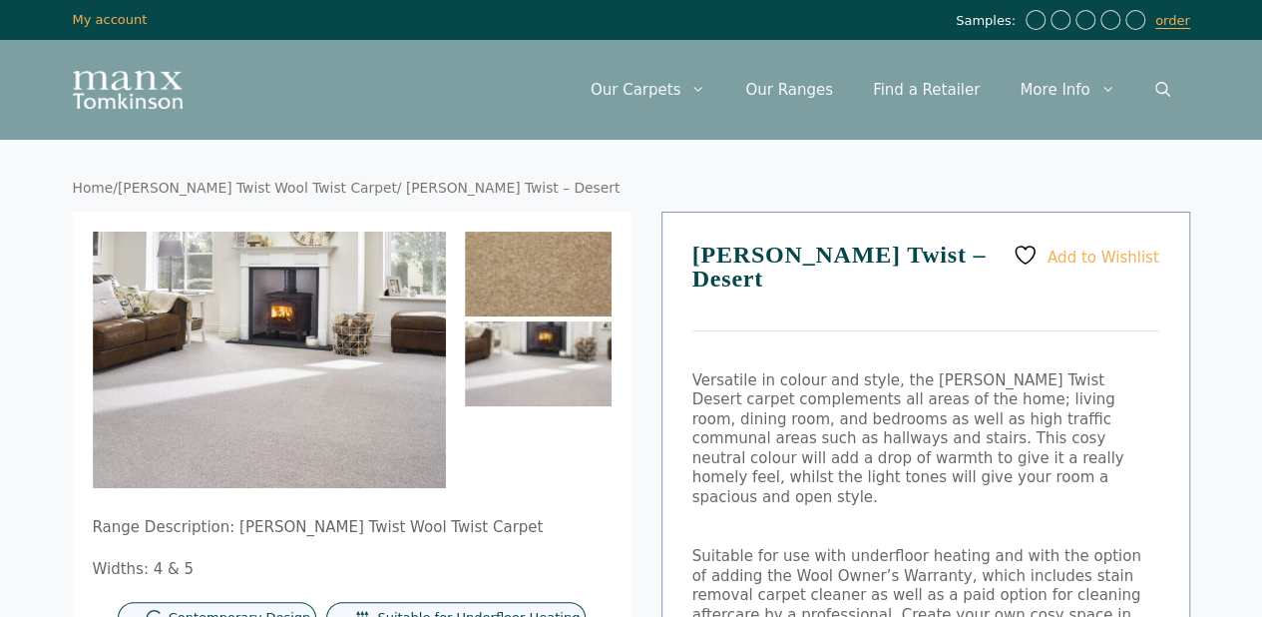
click at [523, 285] on img at bounding box center [538, 273] width 147 height 85
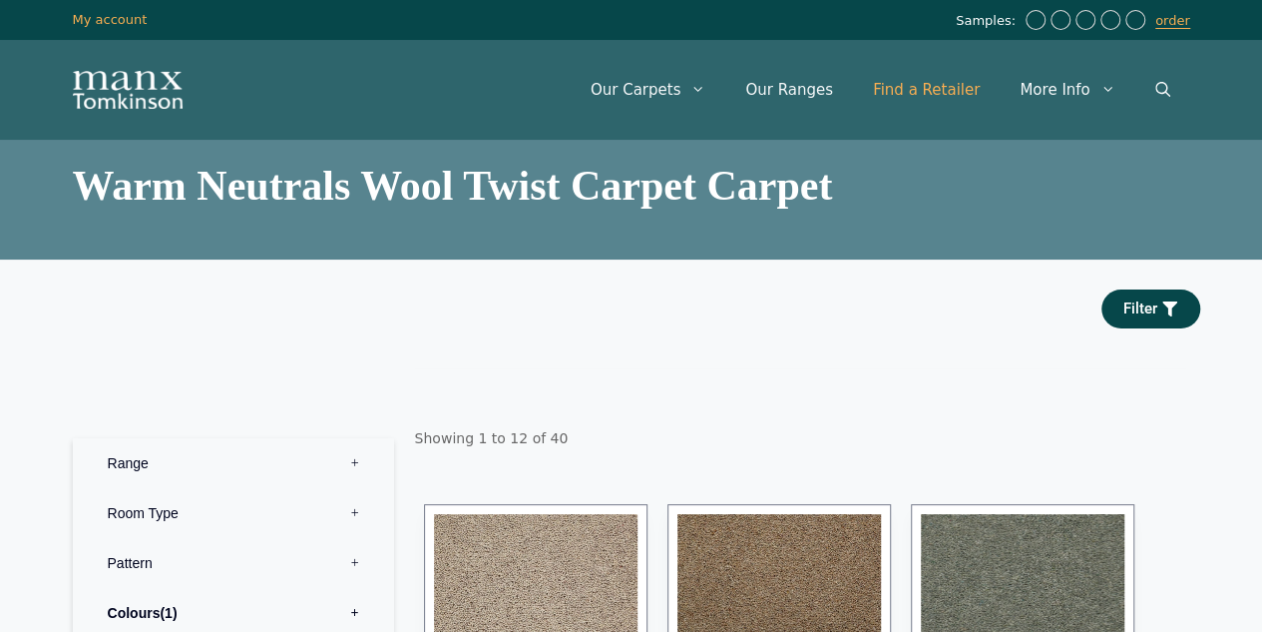
click at [953, 92] on link "Find a Retailer" at bounding box center [926, 90] width 147 height 60
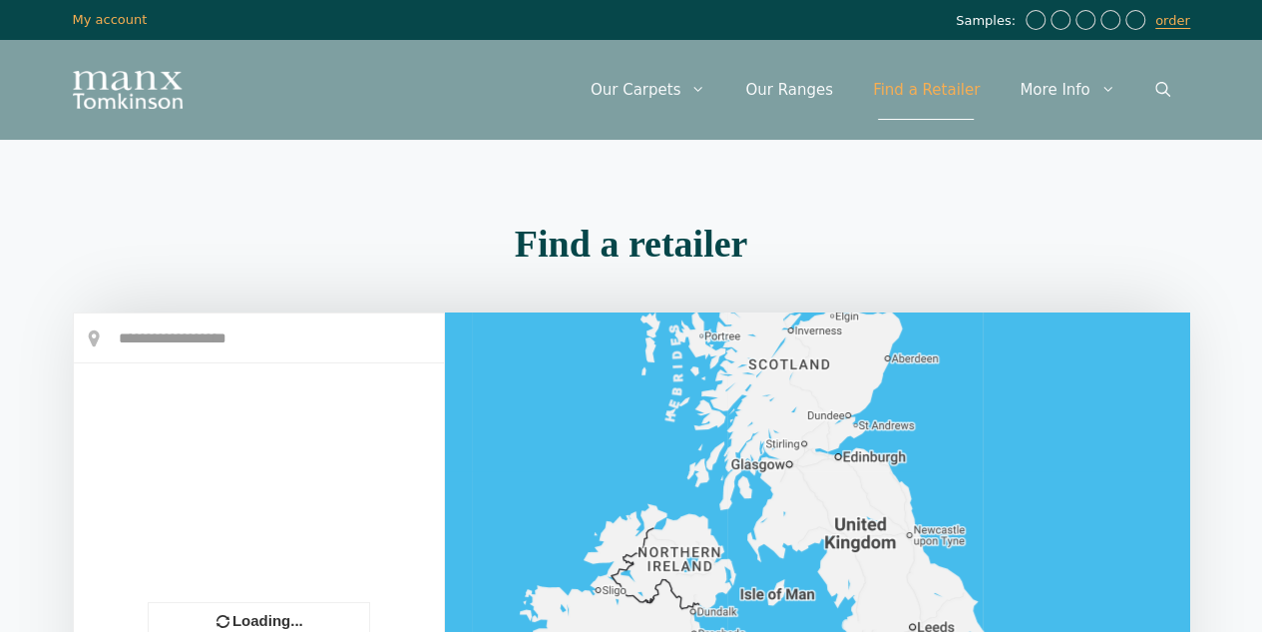
click at [245, 325] on input "text" at bounding box center [259, 338] width 370 height 50
click at [183, 40] on div "Menu Menu Our Carpets View All Colours Black Carpet Blue Carpet Bold Colour Bro…" at bounding box center [631, 90] width 1197 height 100
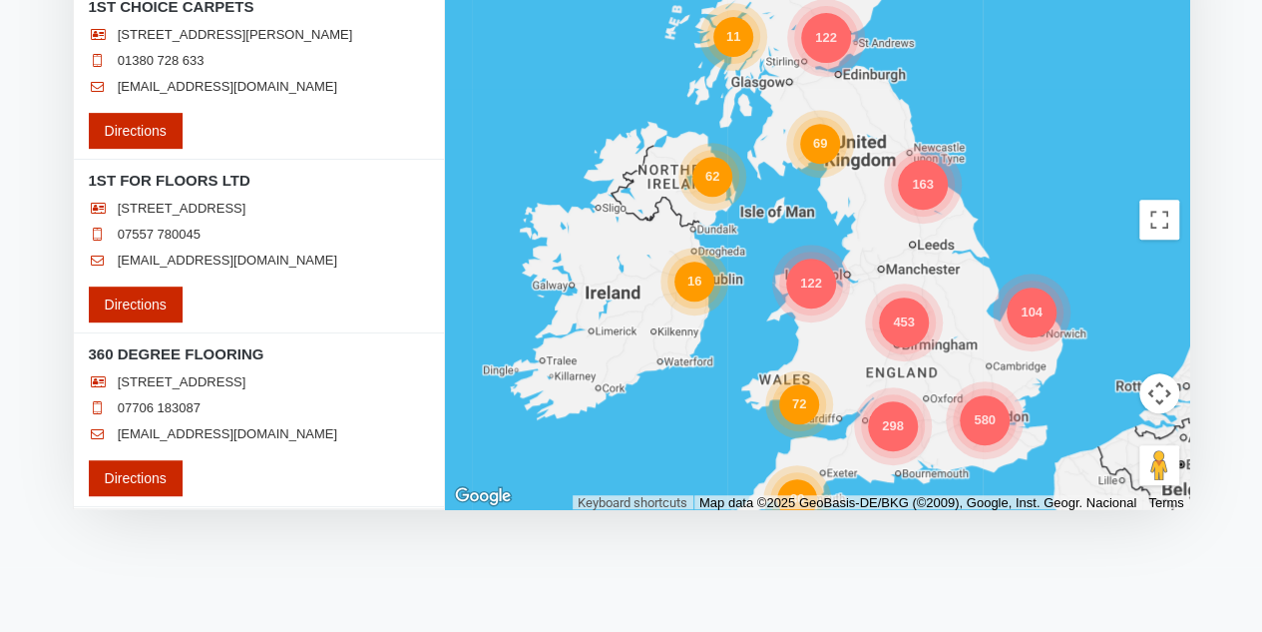
scroll to position [200, 0]
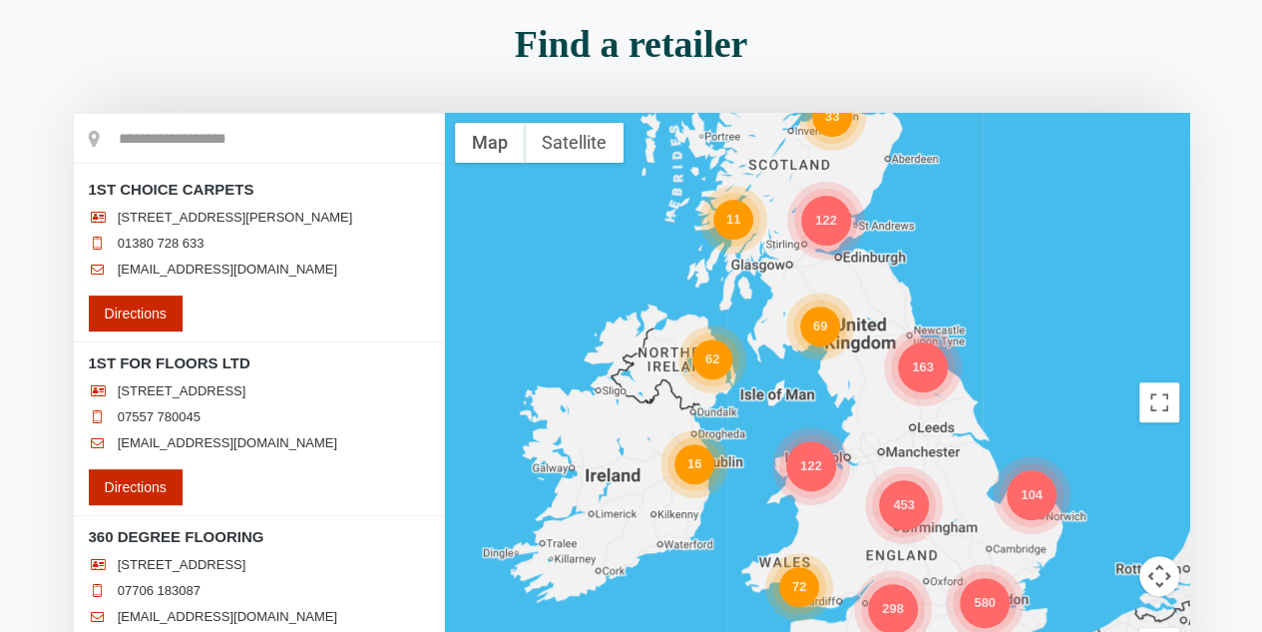
click at [186, 141] on input "text" at bounding box center [259, 139] width 370 height 50
type input "**********"
click at [329, 137] on input "**********" at bounding box center [259, 139] width 370 height 50
click at [876, 354] on div "298 69 580 163 453 62 122 33 16 72 104 80 122 11" at bounding box center [817, 402] width 745 height 579
click at [1097, 414] on div "298 69 580 163 453 62 122 33 16 72 104 80 122 11" at bounding box center [817, 402] width 745 height 579
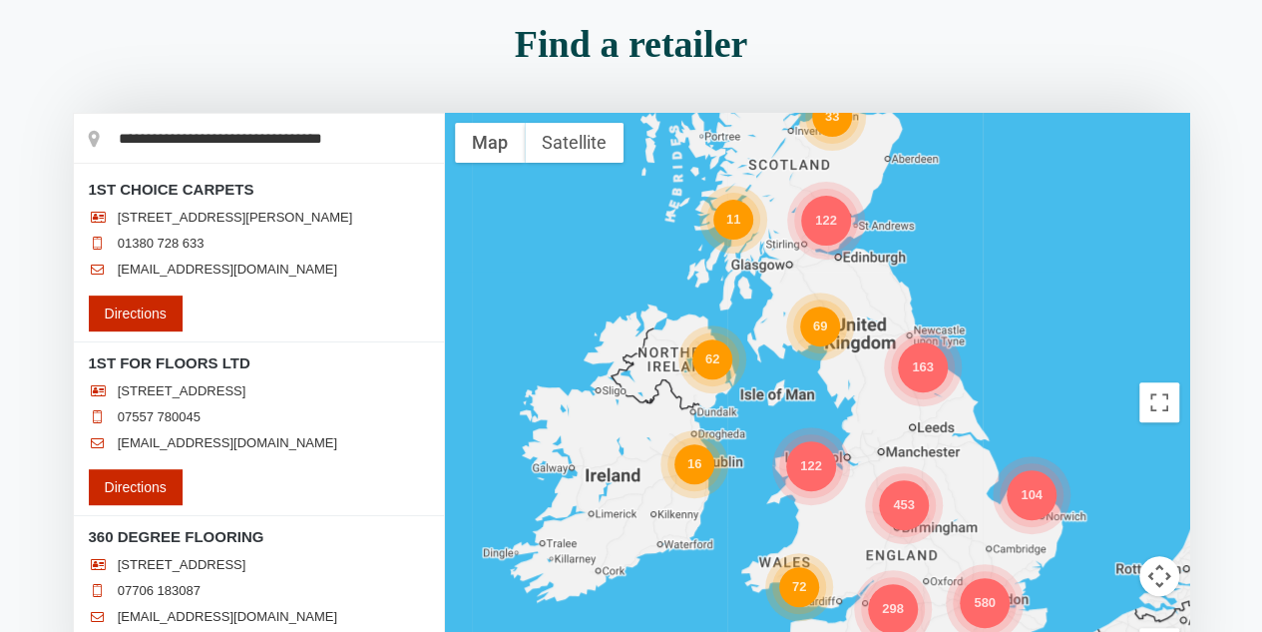
click at [401, 137] on input "**********" at bounding box center [259, 139] width 370 height 50
click at [323, 143] on input "**********" at bounding box center [259, 139] width 370 height 50
click at [300, 134] on input "**********" at bounding box center [259, 139] width 370 height 50
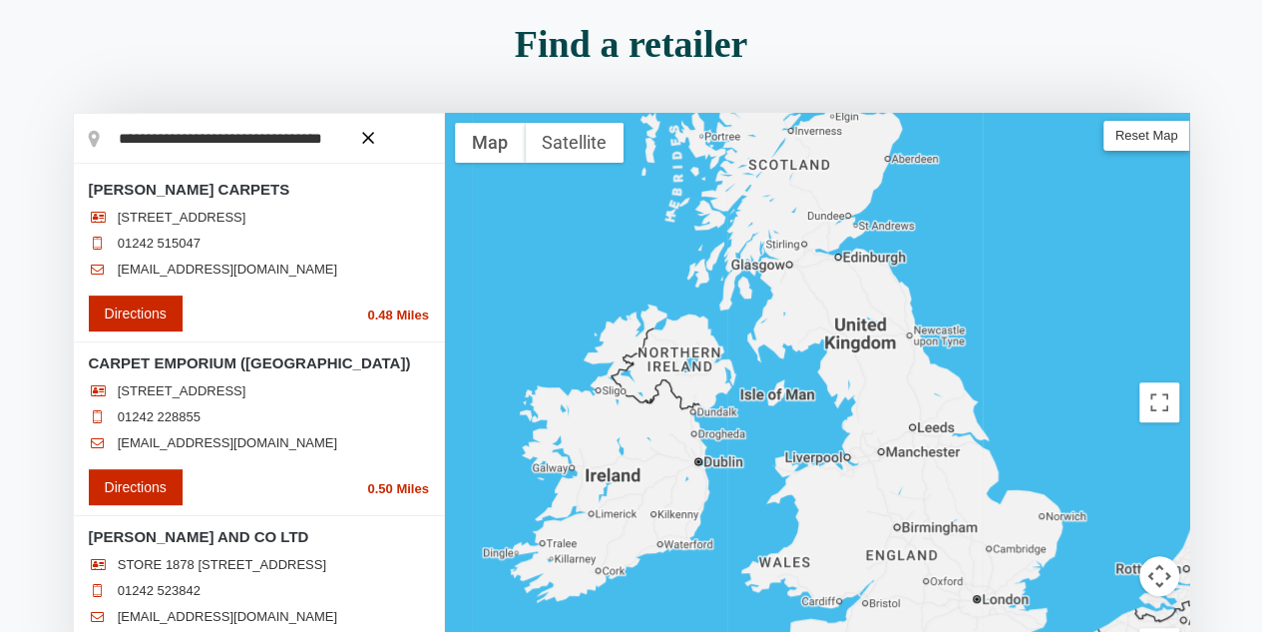
click at [660, 191] on div at bounding box center [817, 402] width 745 height 579
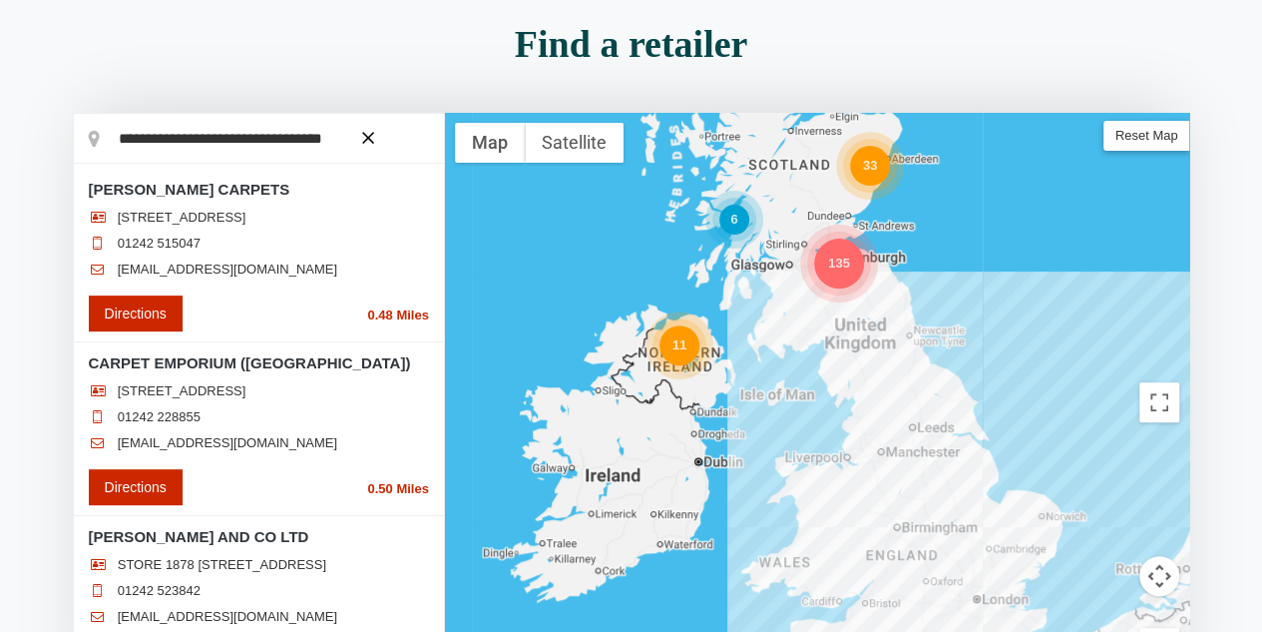
drag, startPoint x: 888, startPoint y: 386, endPoint x: 872, endPoint y: 470, distance: 85.3
click at [728, 216] on div "11 135 6 33" at bounding box center [817, 402] width 745 height 579
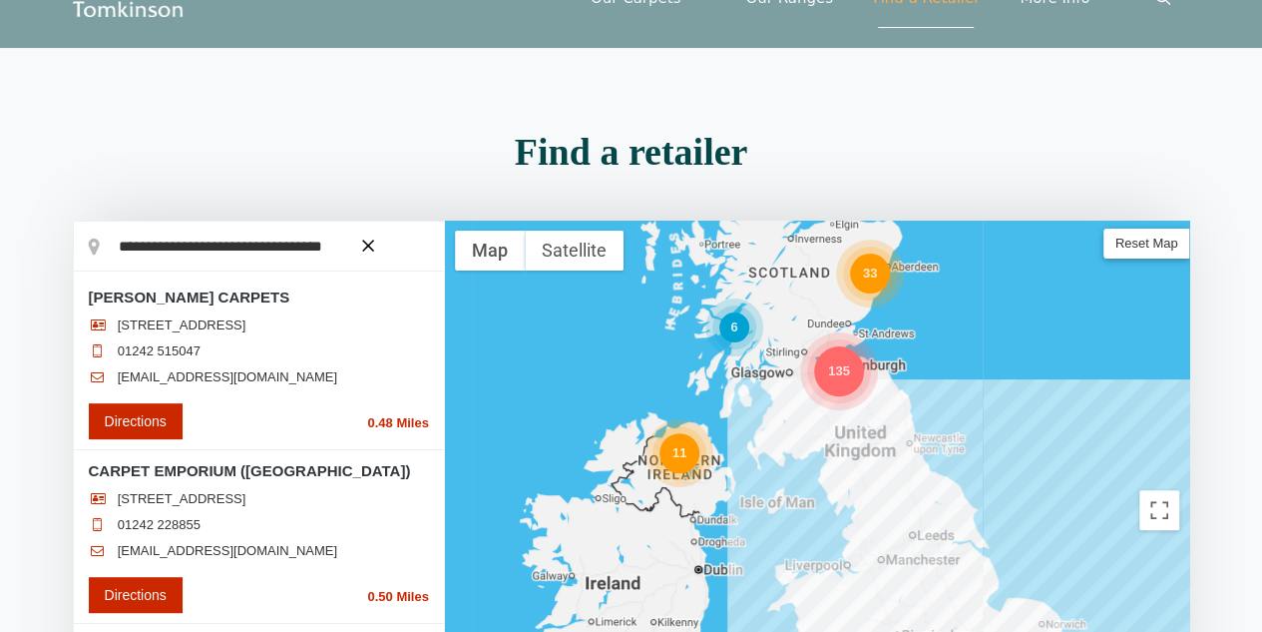
scroll to position [0, 0]
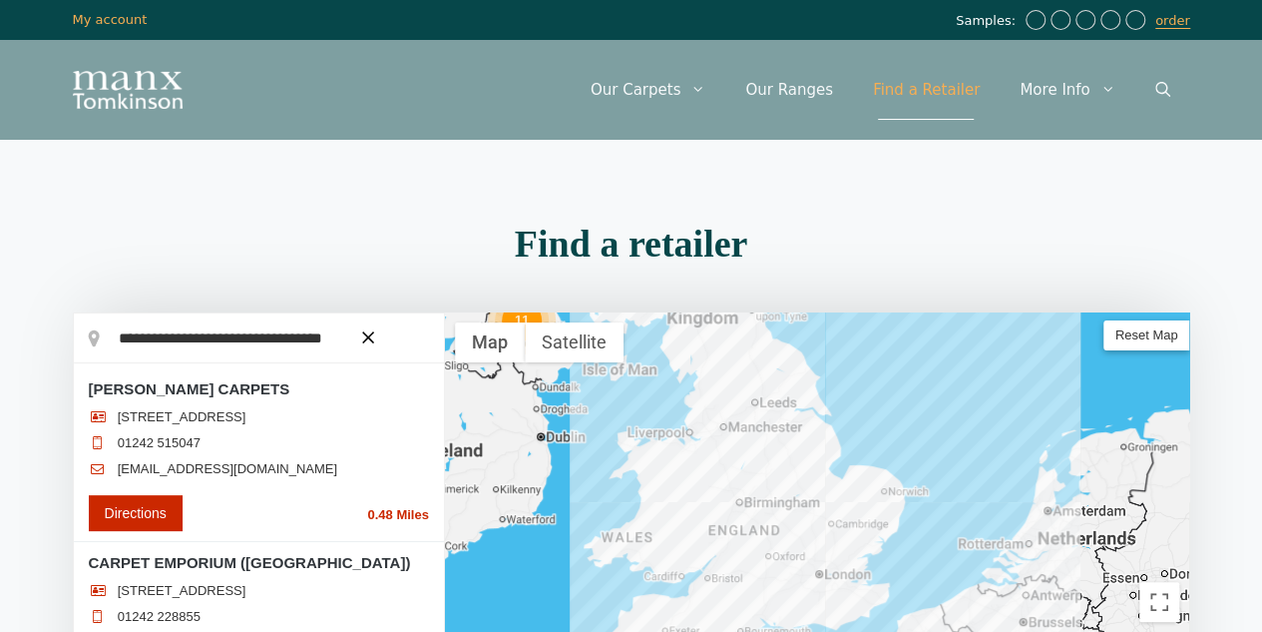
drag, startPoint x: 839, startPoint y: 482, endPoint x: 1181, endPoint y: 575, distance: 354.6
click at [726, 332] on div "11 135 6 33" at bounding box center [817, 601] width 745 height 579
